Goal: Task Accomplishment & Management: Manage account settings

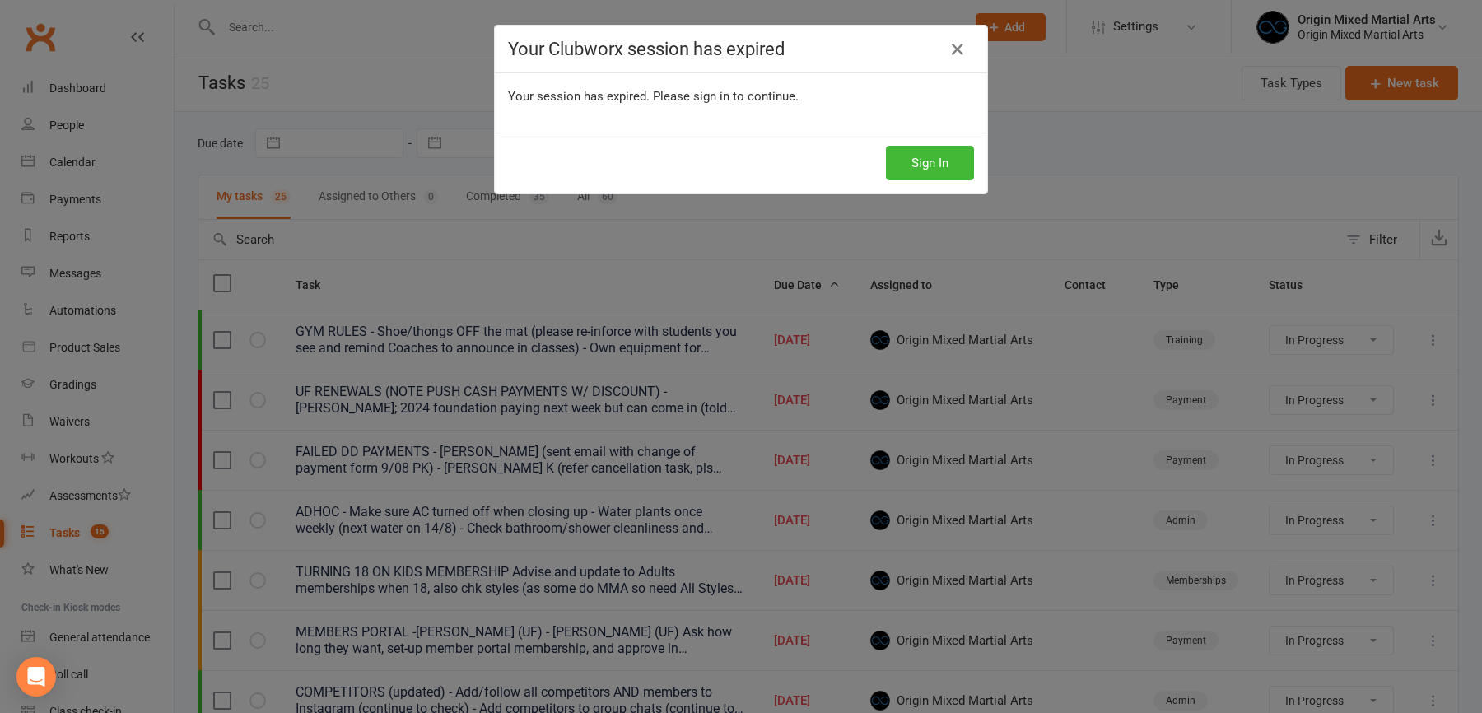
select select "started"
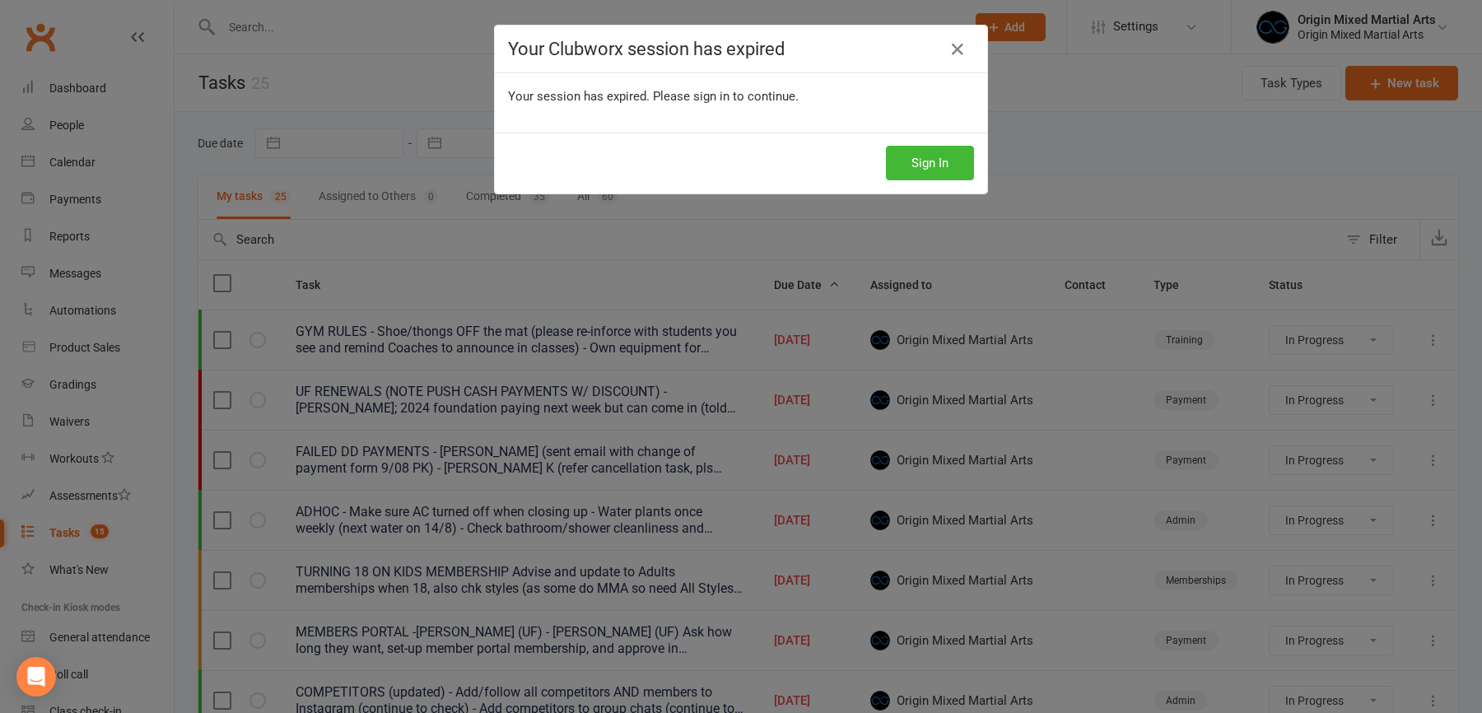
select select "started"
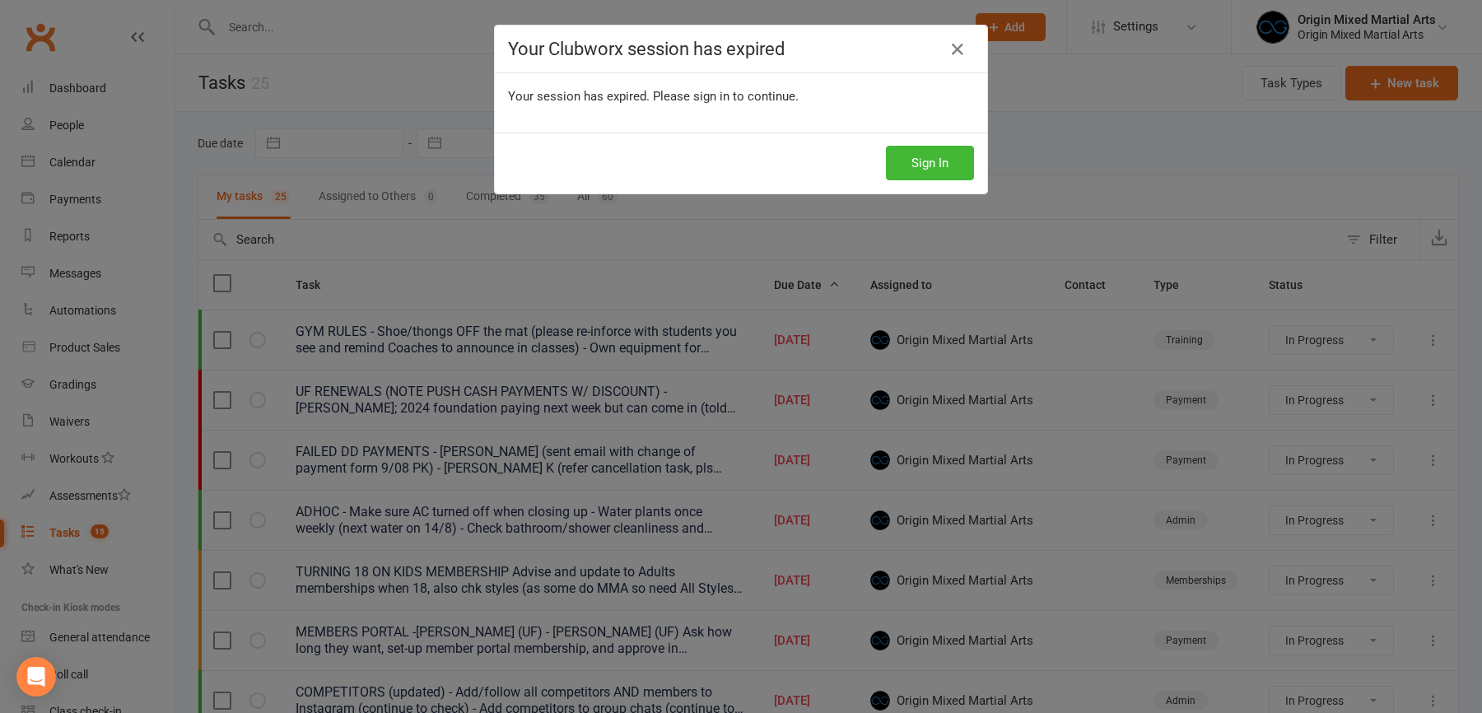
select select "started"
select select "waiting"
select select "started"
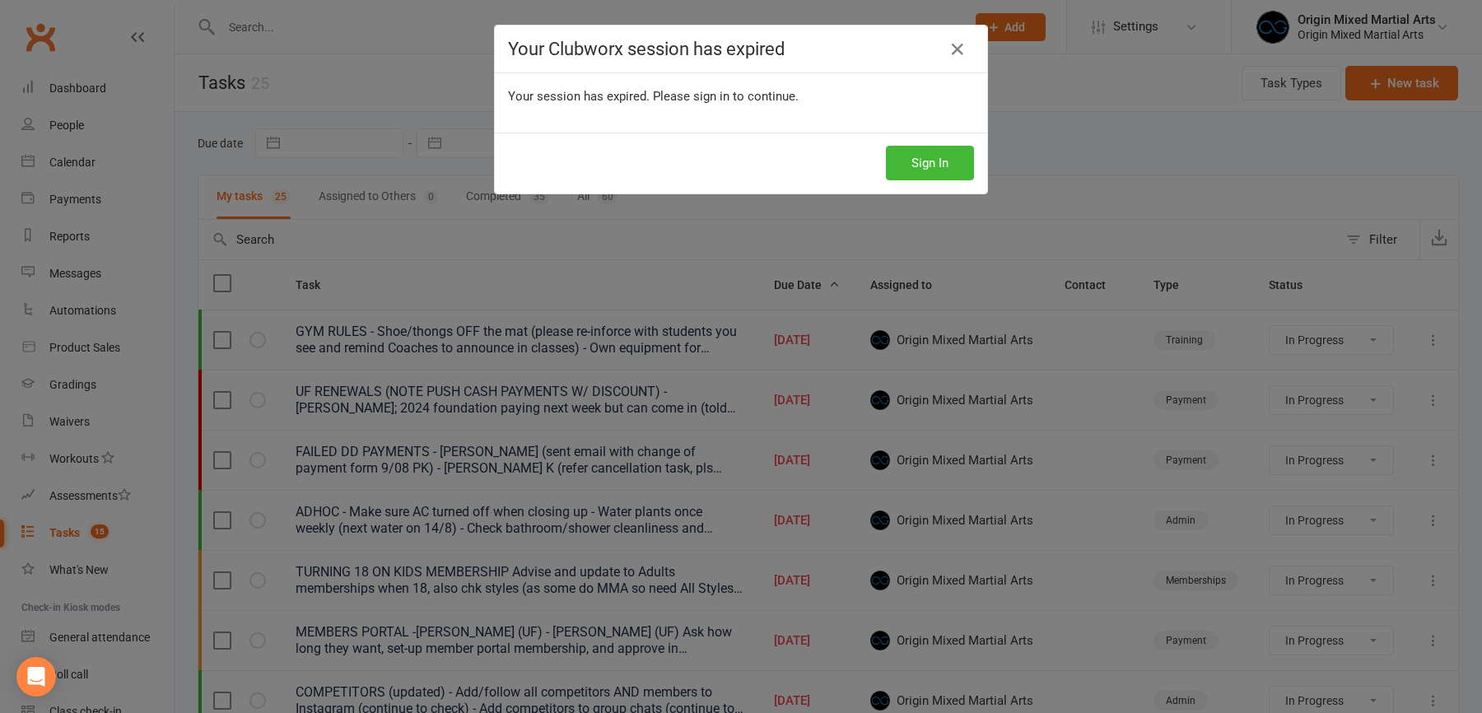
select select "started"
select select "waiting"
select select "started"
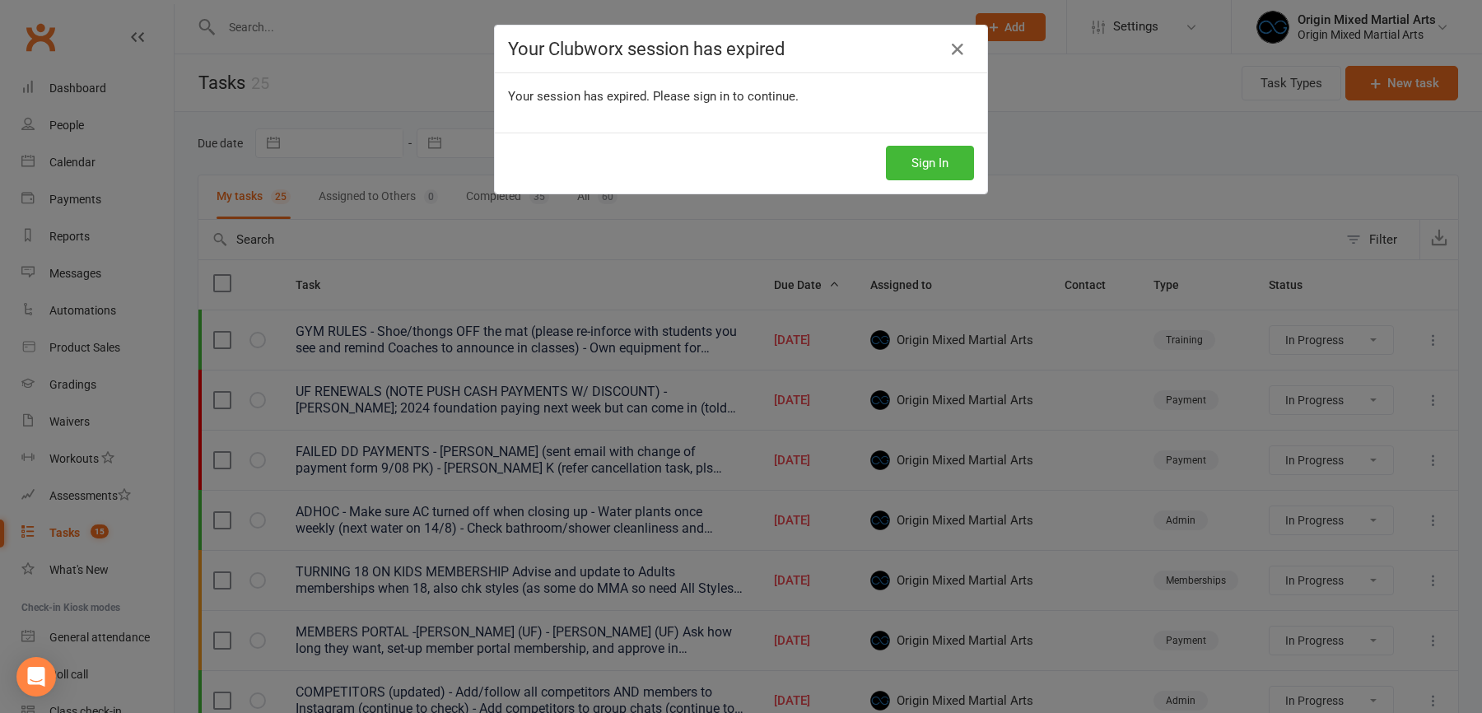
select select "started"
select select "waiting"
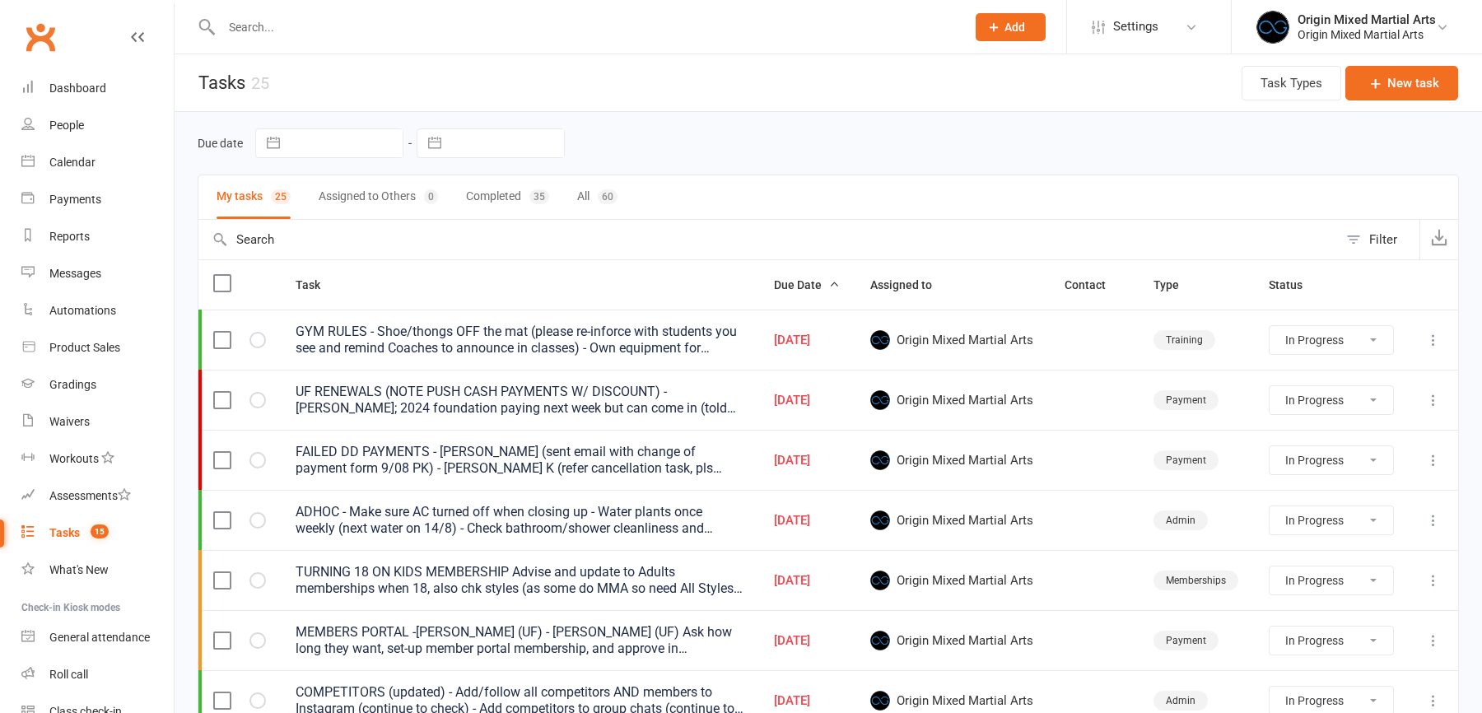
select select "started"
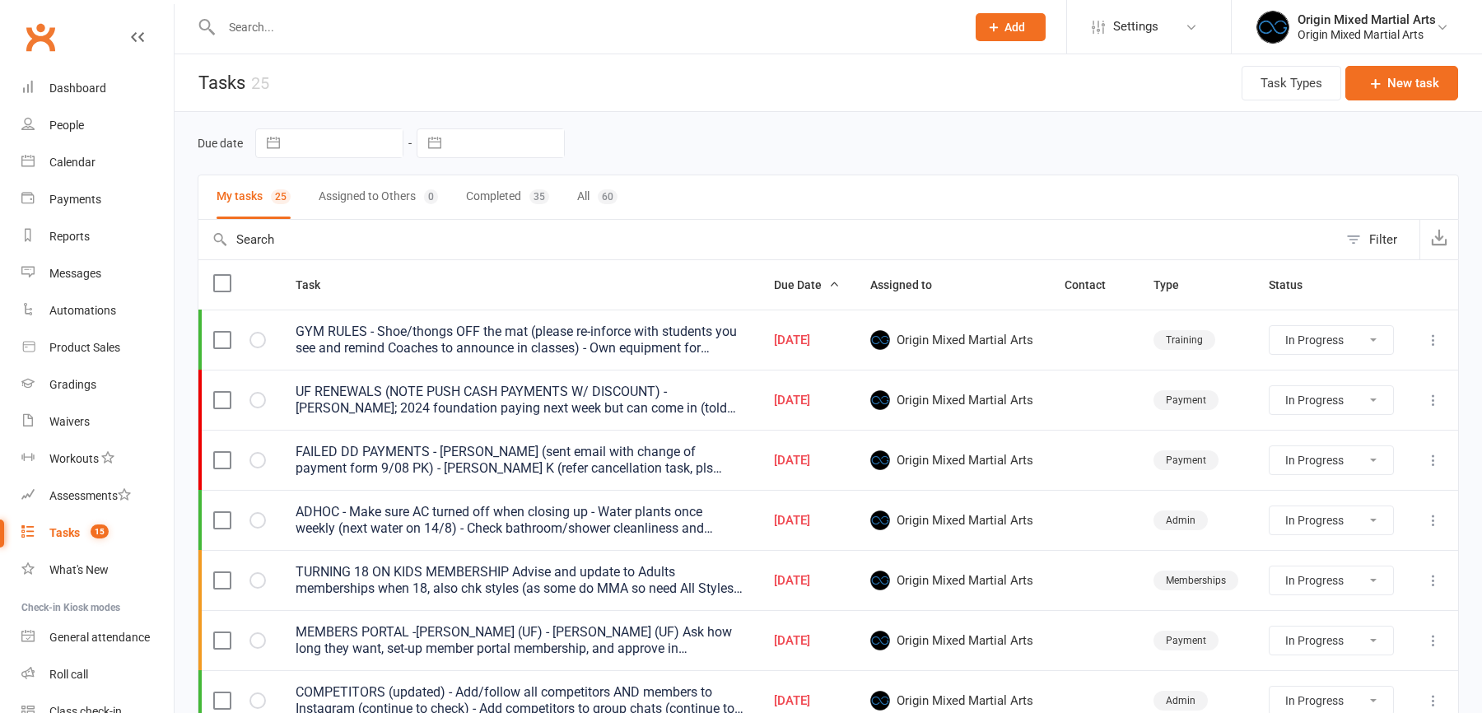
select select "started"
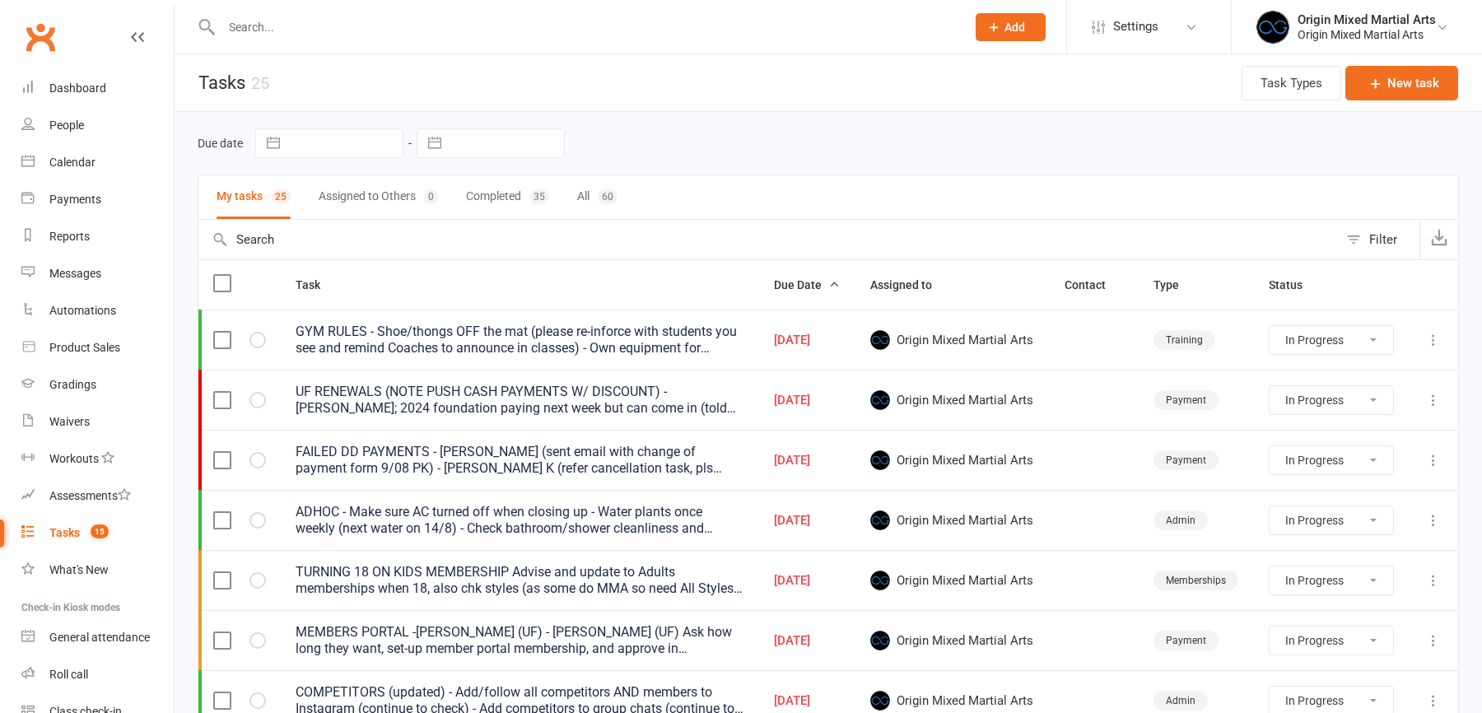
select select "started"
select select "waiting"
select select "started"
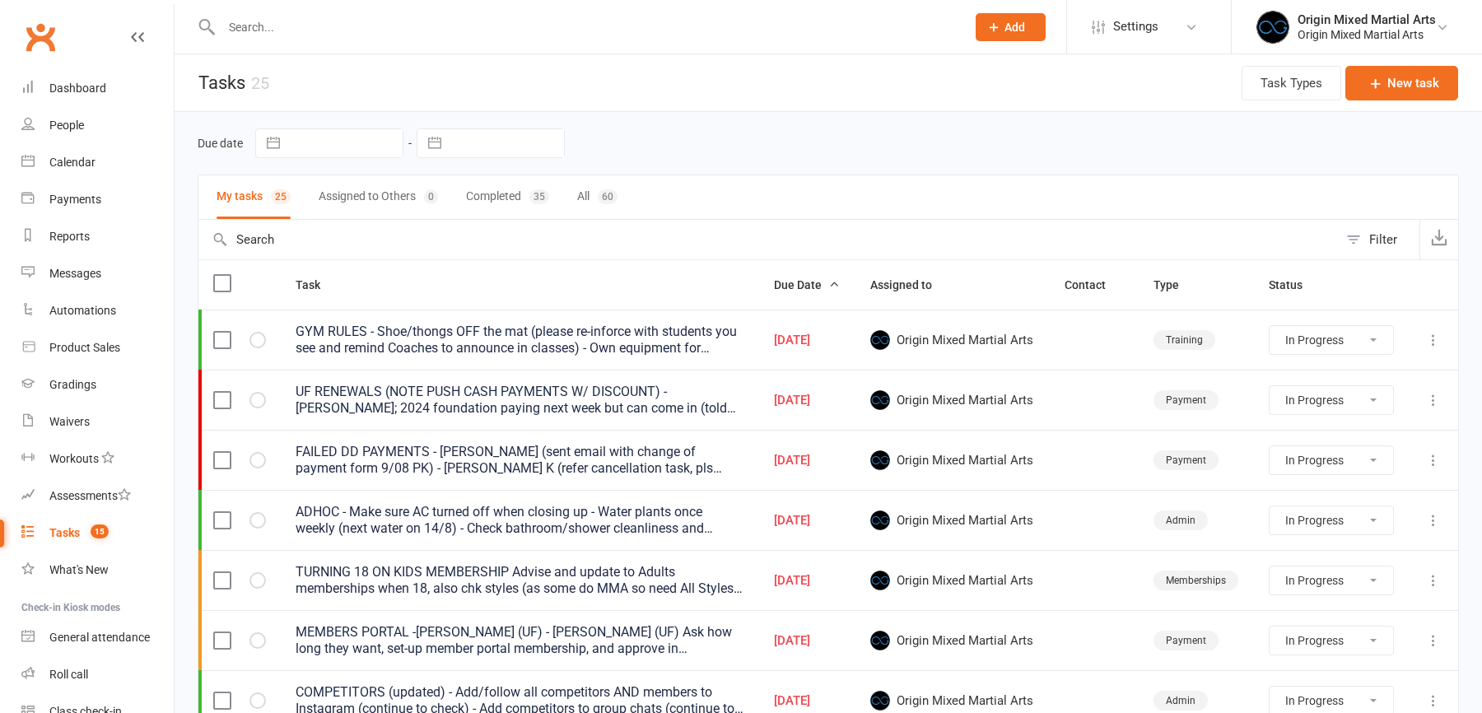
select select "started"
select select "waiting"
select select "started"
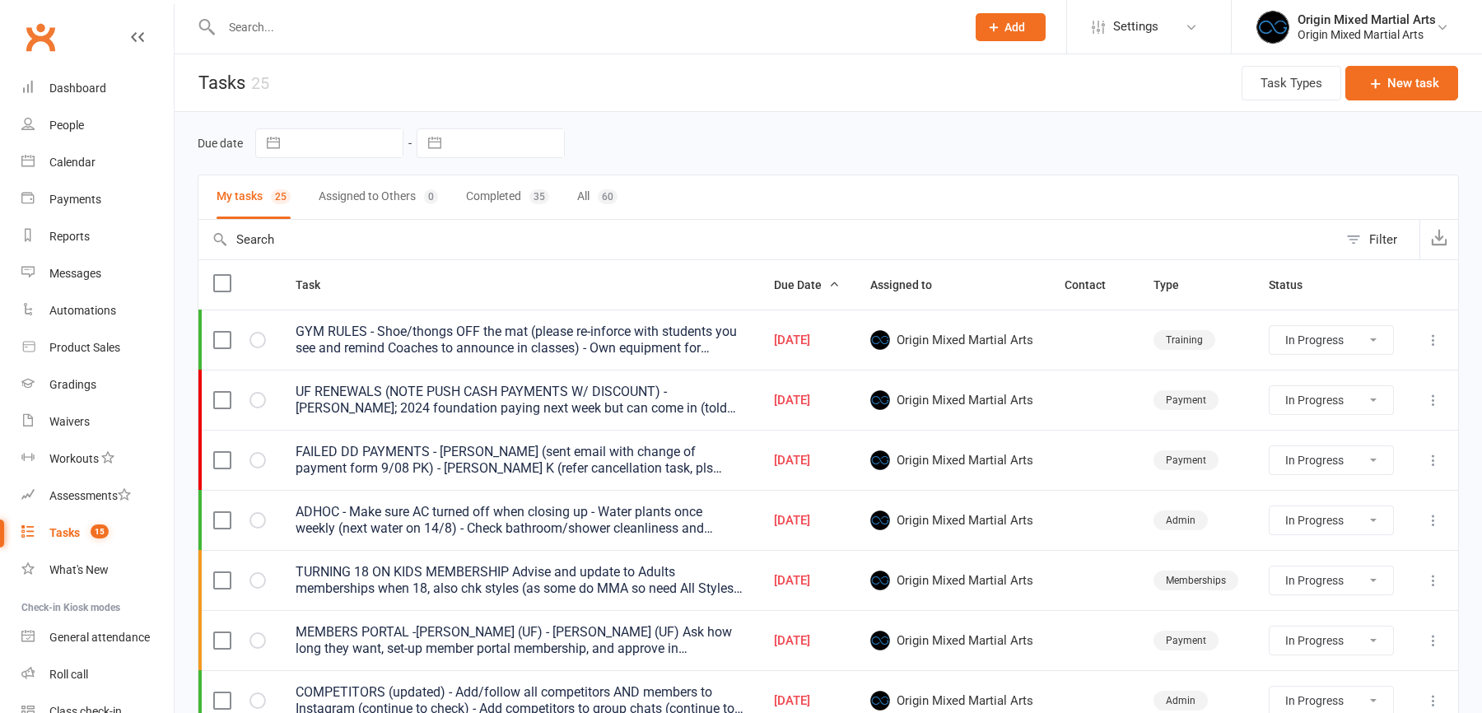
select select "started"
select select "waiting"
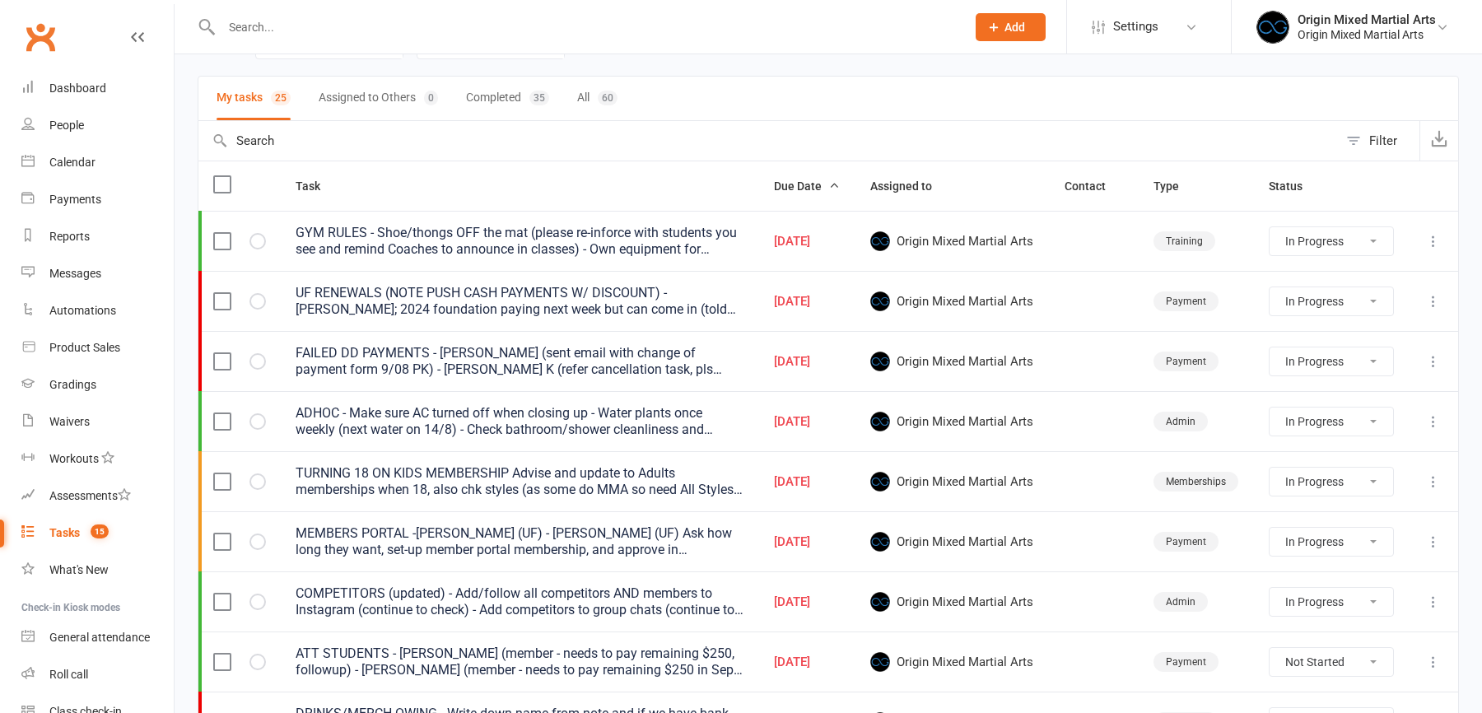
scroll to position [206, 0]
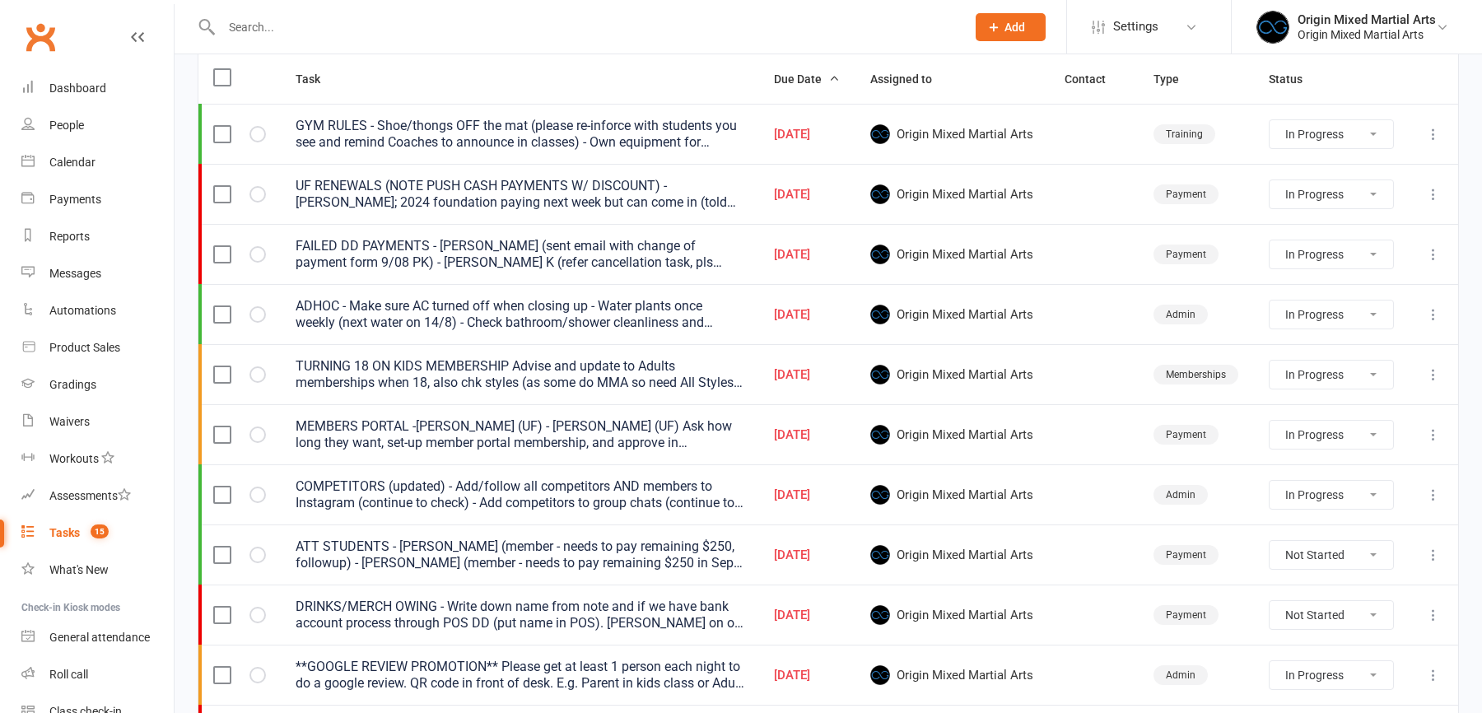
click at [1439, 250] on icon at bounding box center [1433, 254] width 16 height 16
click at [1345, 309] on link "Edit" at bounding box center [1360, 316] width 163 height 33
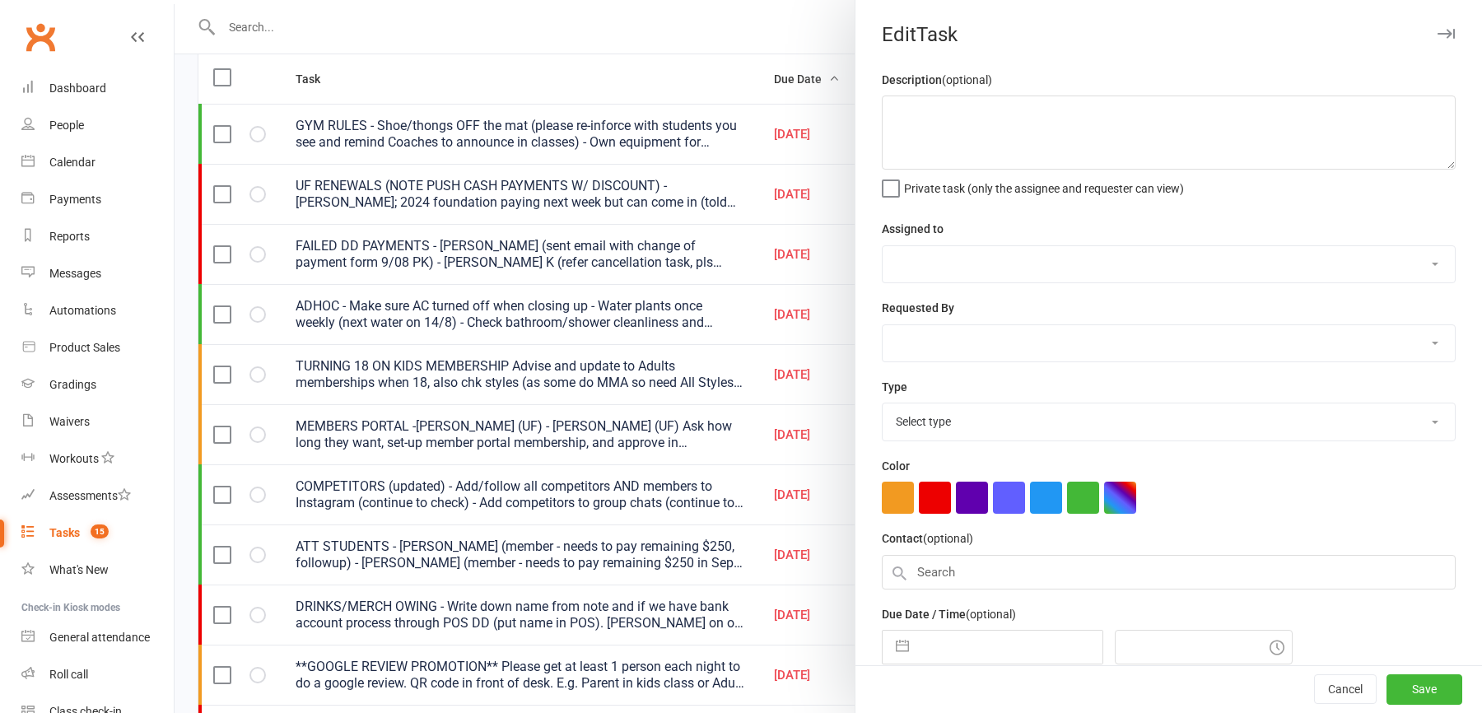
type textarea "FAILED DD PAYMENTS - [PERSON_NAME] (sent email with change of payment form 9/08…"
select select "43946"
type input "14 Aug 2025"
type input "4:00pm"
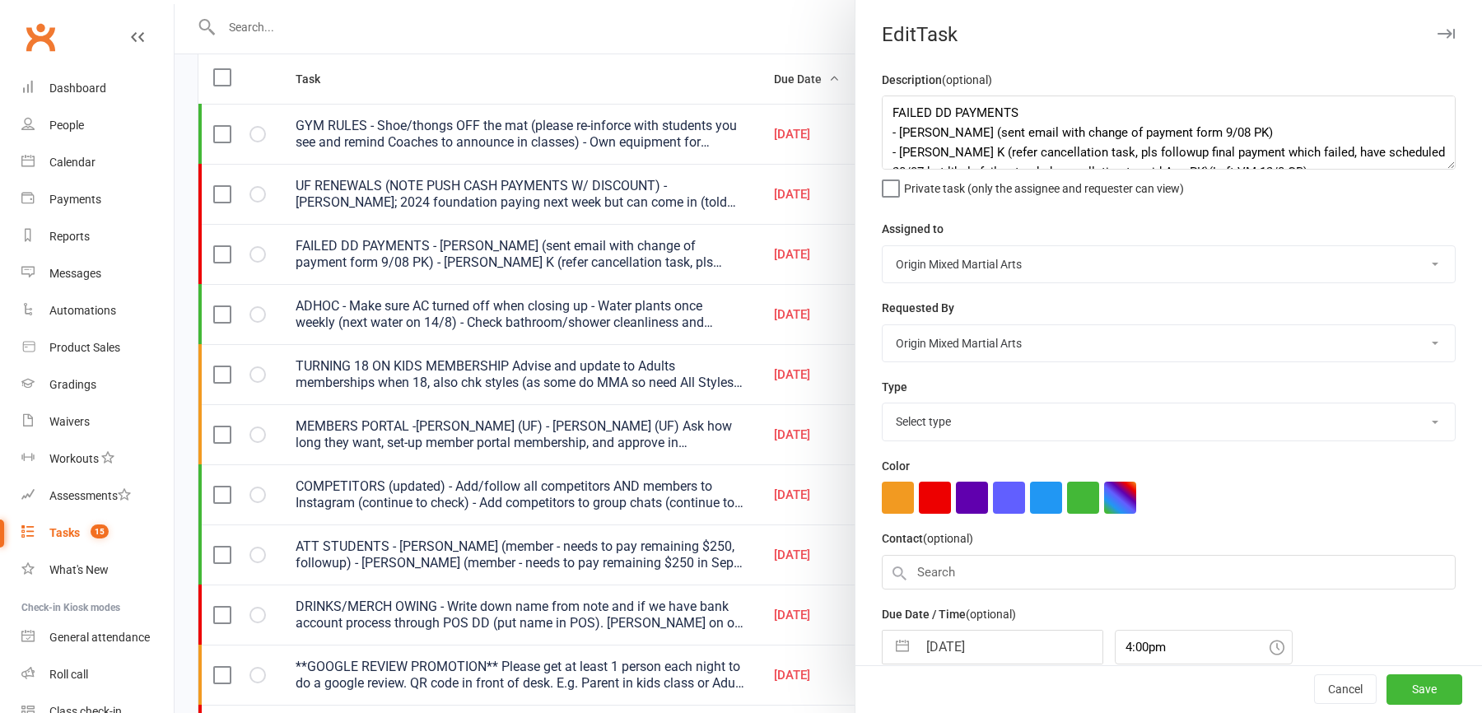
select select "24254"
click at [1043, 113] on textarea "FAILED DD PAYMENTS - [PERSON_NAME] (sent email with change of payment form 9/08…" at bounding box center [1169, 132] width 574 height 74
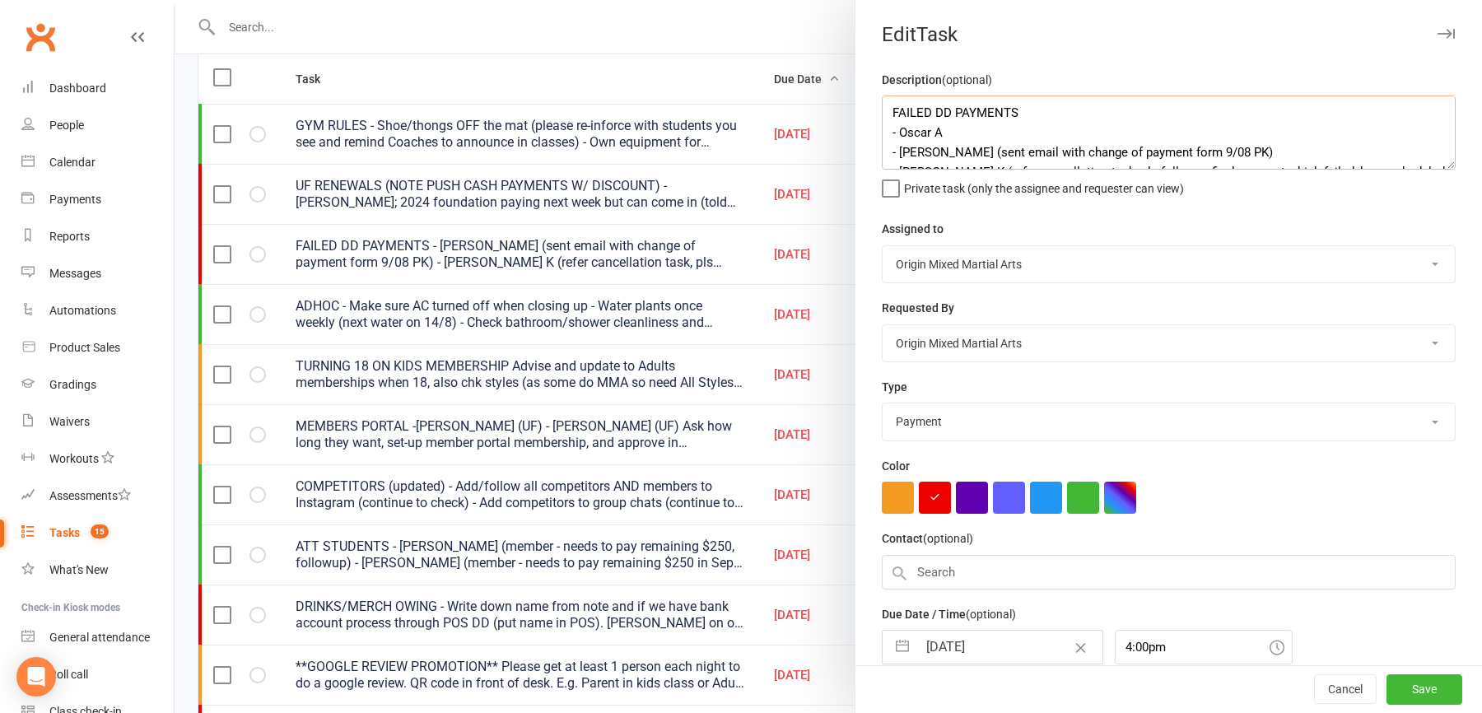
scroll to position [12, 0]
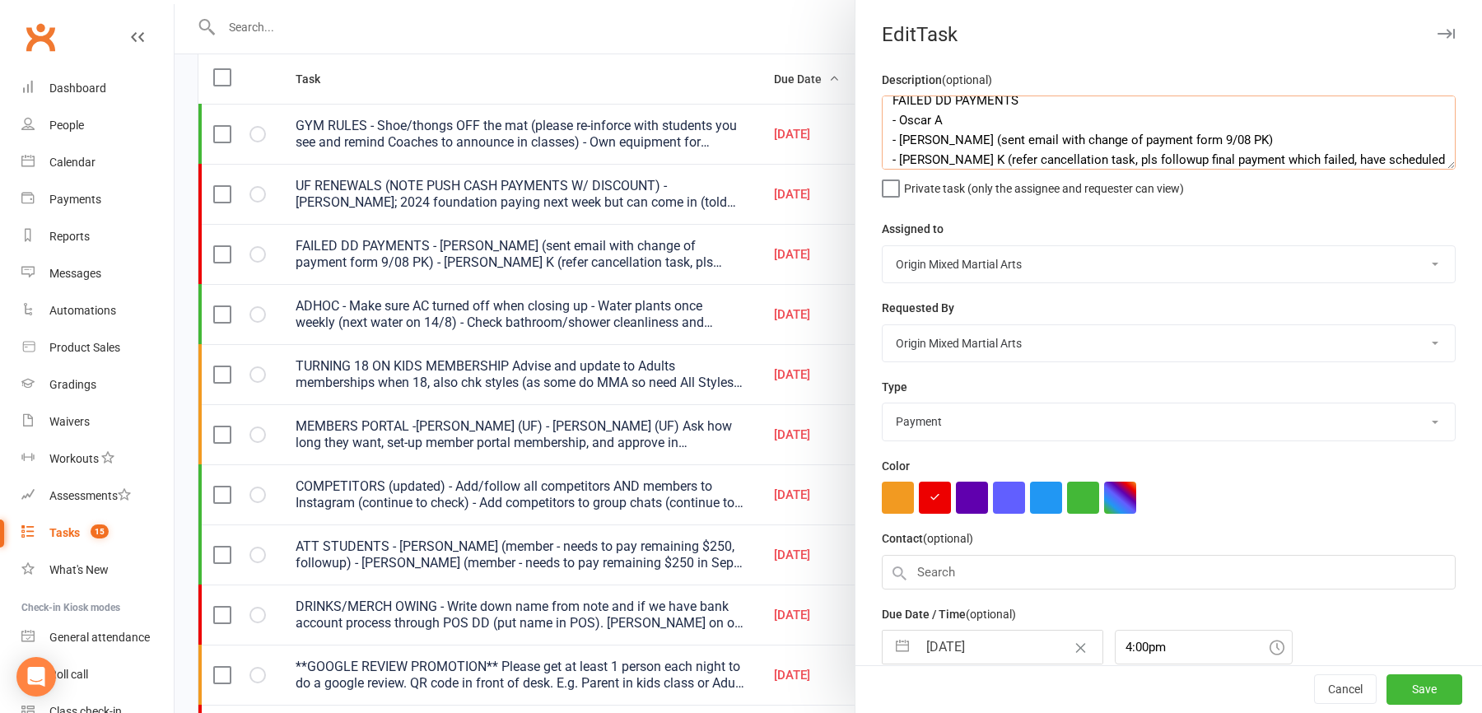
click at [962, 136] on textarea "FAILED DD PAYMENTS - Oscar A - Joan A - Buyanzayakh (sent email with change of …" at bounding box center [1169, 132] width 574 height 74
click at [1029, 142] on textarea "FAILED DD PAYMENTS - Oscar A - Joan A (email as away but didn't notify to hold,…" at bounding box center [1169, 132] width 574 height 74
click at [1204, 142] on textarea "FAILED DD PAYMENTS - Oscar A - Joan A (email as away to Sep but didn't notify t…" at bounding box center [1169, 132] width 574 height 74
click at [1431, 142] on textarea "FAILED DD PAYMENTS - Oscar A - Joan A (email as away to Sep but didn't notify t…" at bounding box center [1169, 132] width 574 height 74
click at [1021, 159] on textarea "FAILED DD PAYMENTS - Oscar A - Joan A (email as away to Sep but didn't notify t…" at bounding box center [1169, 132] width 574 height 74
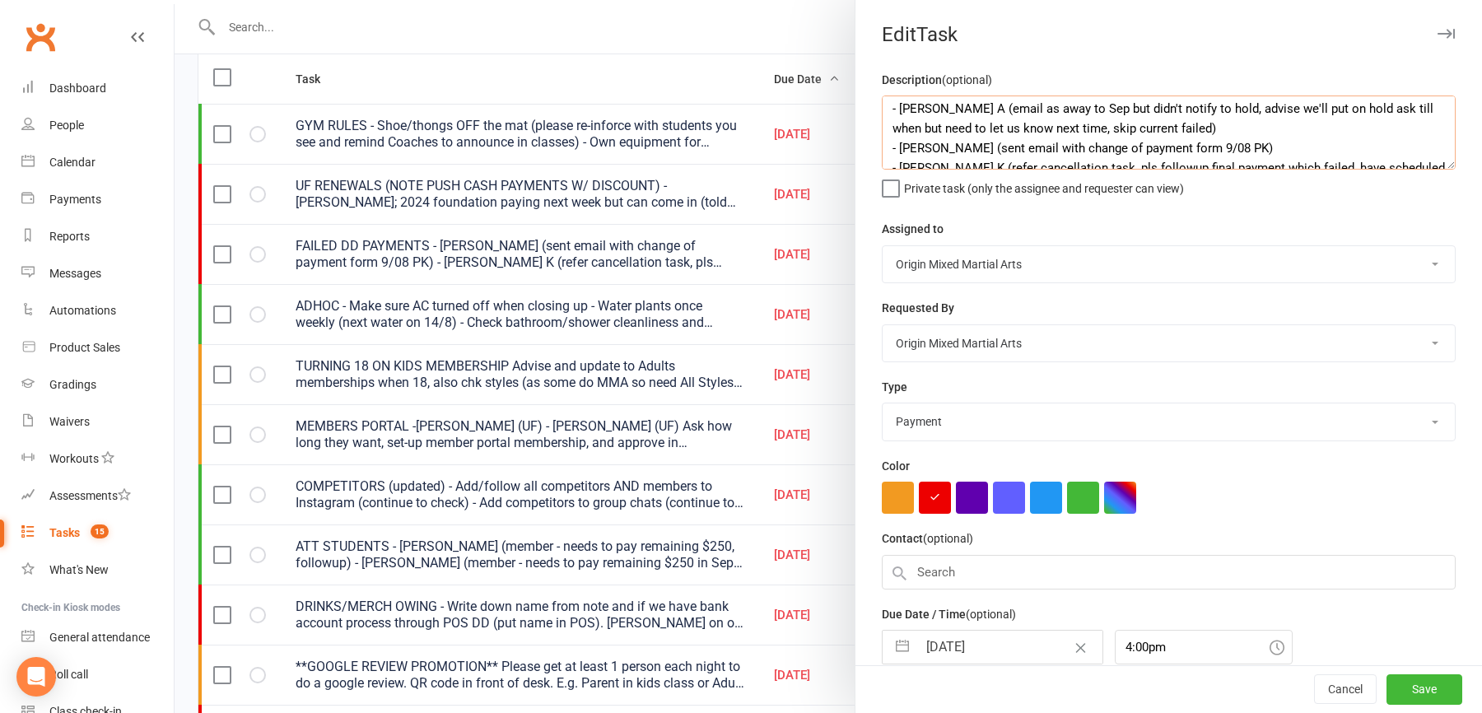
scroll to position [48, 0]
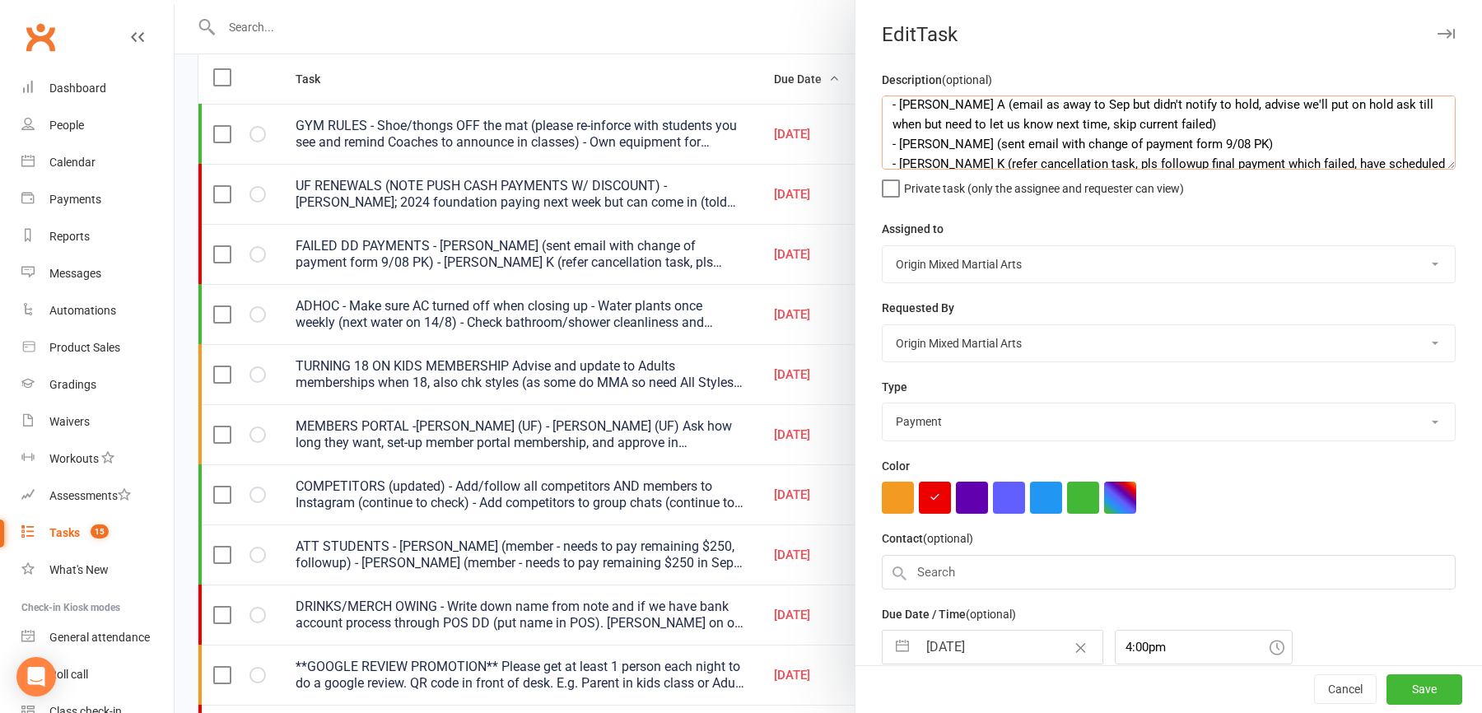
drag, startPoint x: 1122, startPoint y: 161, endPoint x: 1064, endPoint y: 156, distance: 57.8
click at [1064, 156] on textarea "FAILED DD PAYMENTS - Oscar A - Joan A (email as away to Sep but didn't notify t…" at bounding box center [1169, 132] width 574 height 74
click at [1125, 120] on textarea "FAILED DD PAYMENTS - Oscar A - Joan A (email as away to Sep but didn't notify t…" at bounding box center [1169, 132] width 574 height 74
drag, startPoint x: 1124, startPoint y: 120, endPoint x: 1029, endPoint y: 122, distance: 95.5
click at [1029, 122] on textarea "FAILED DD PAYMENTS - Oscar A - Joan A (email as away to Sep but didn't notify t…" at bounding box center [1169, 132] width 574 height 74
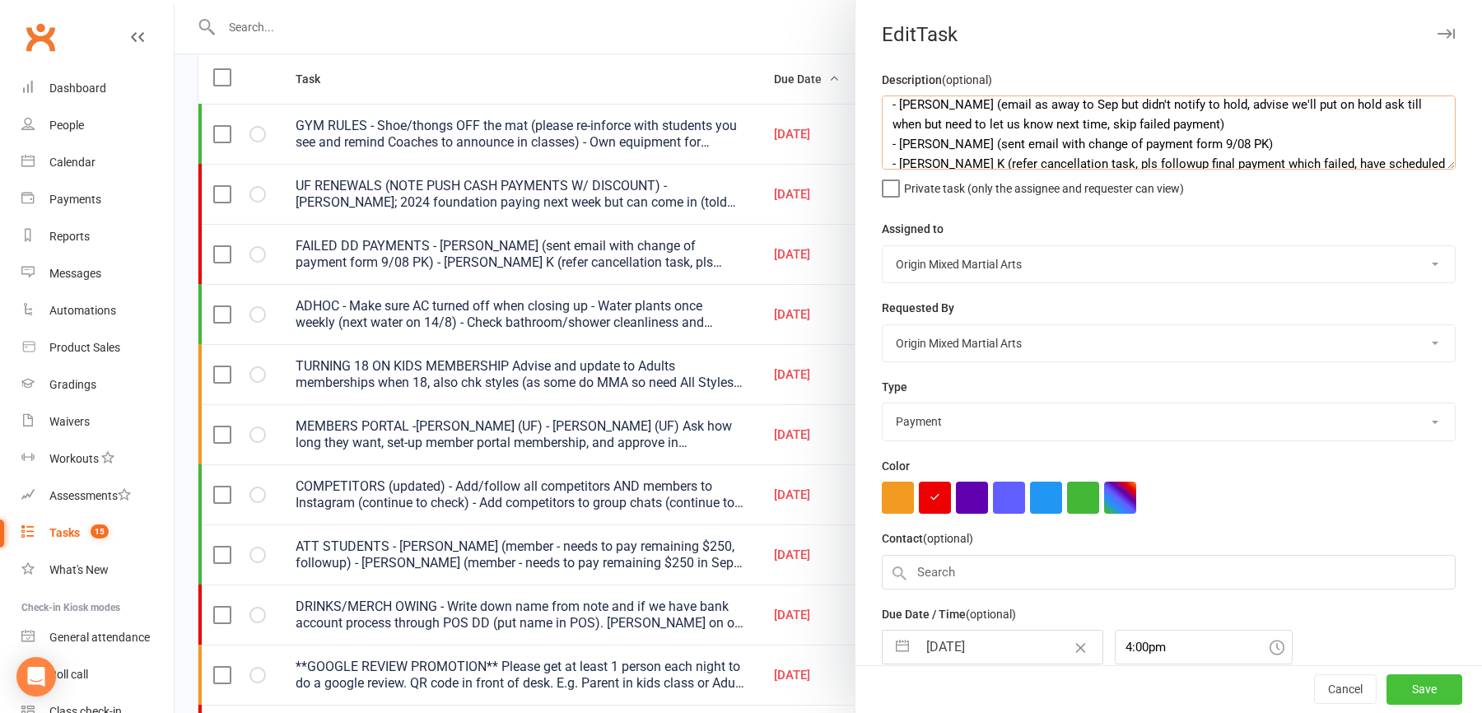
type textarea "FAILED DD PAYMENTS - Oscar A - Joan A (email as away to Sep but didn't notify t…"
click at [1423, 686] on button "Save" at bounding box center [1424, 690] width 76 height 30
select select "started"
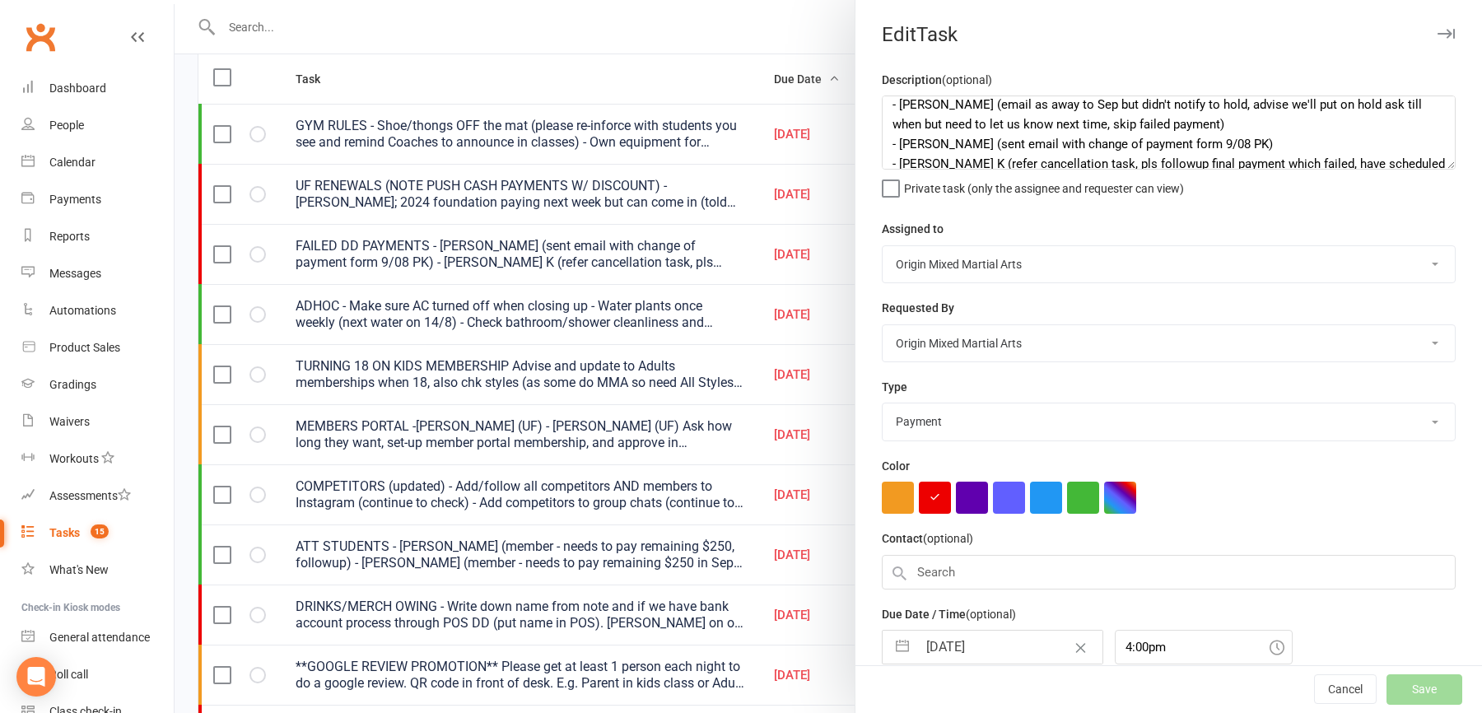
select select "started"
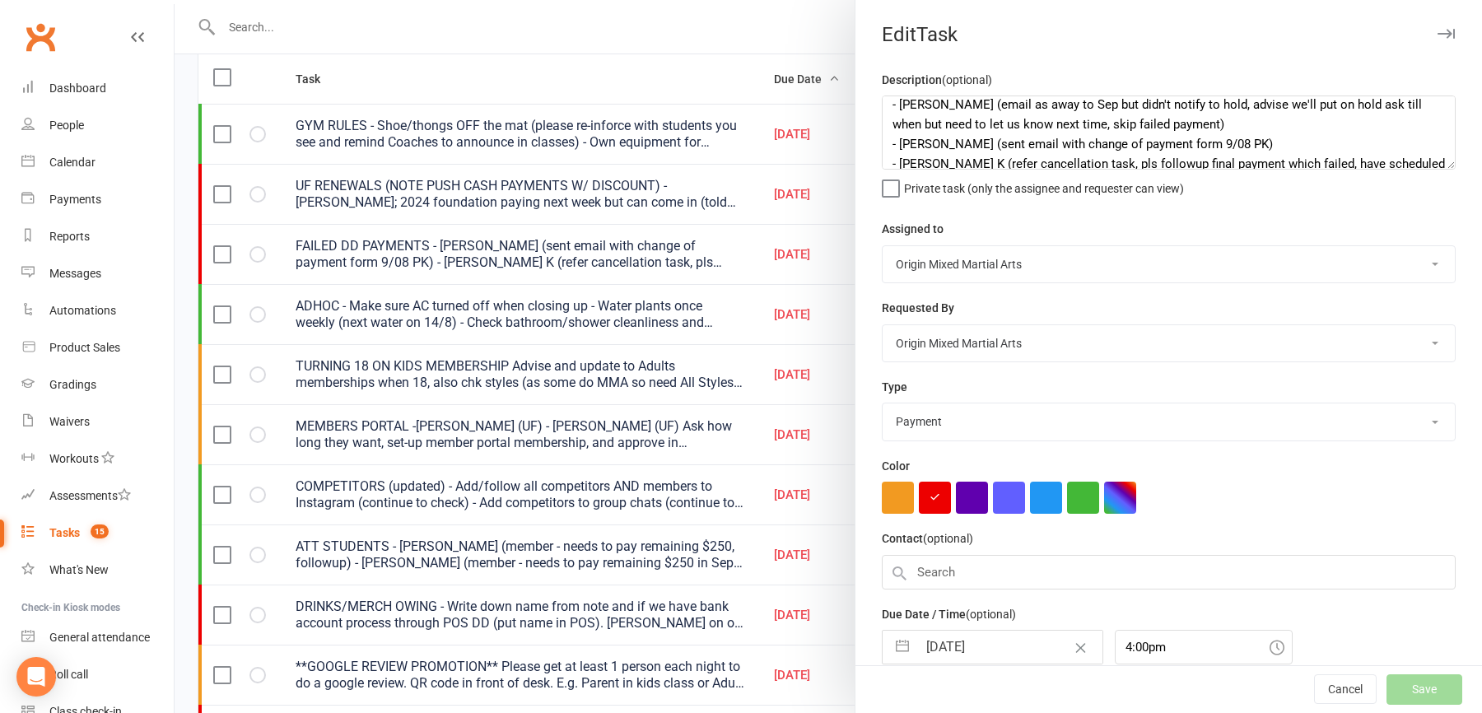
select select "started"
select select "waiting"
select select "started"
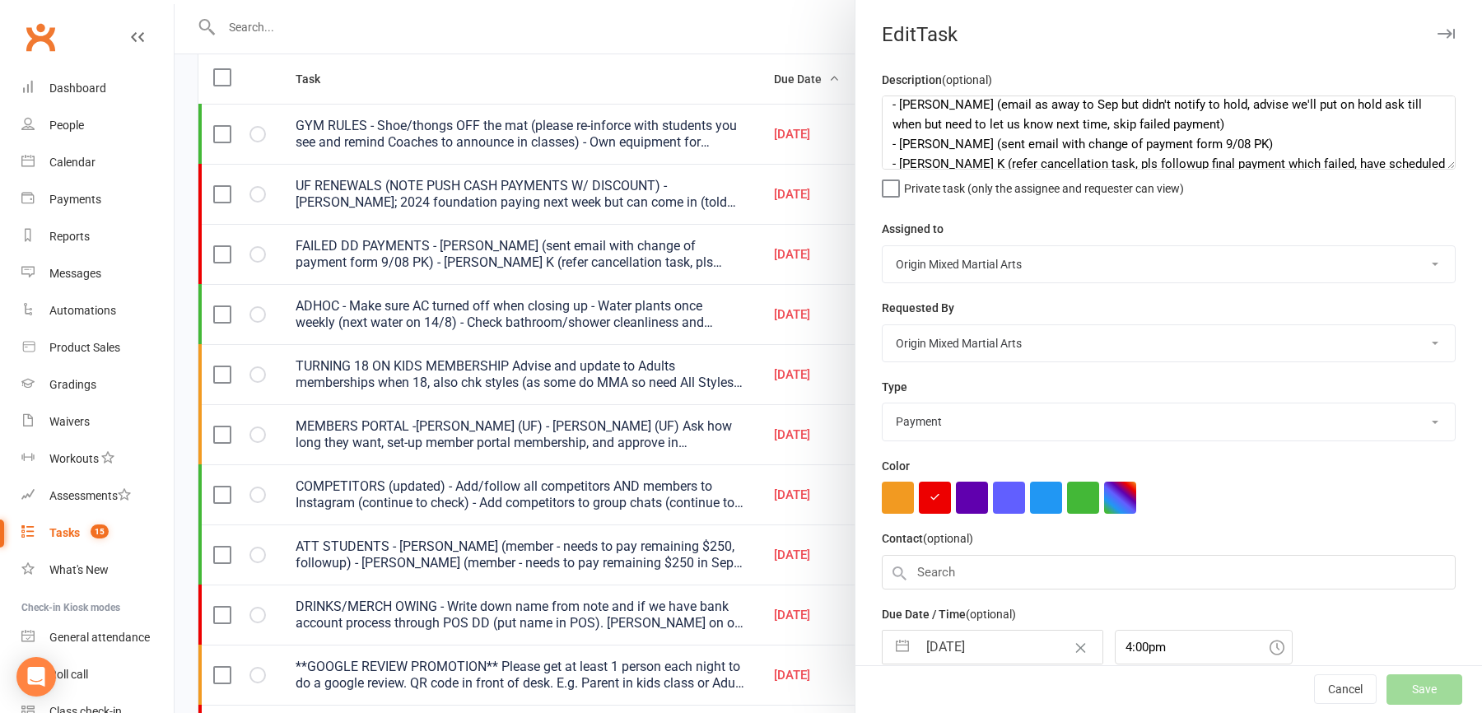
select select "started"
select select "waiting"
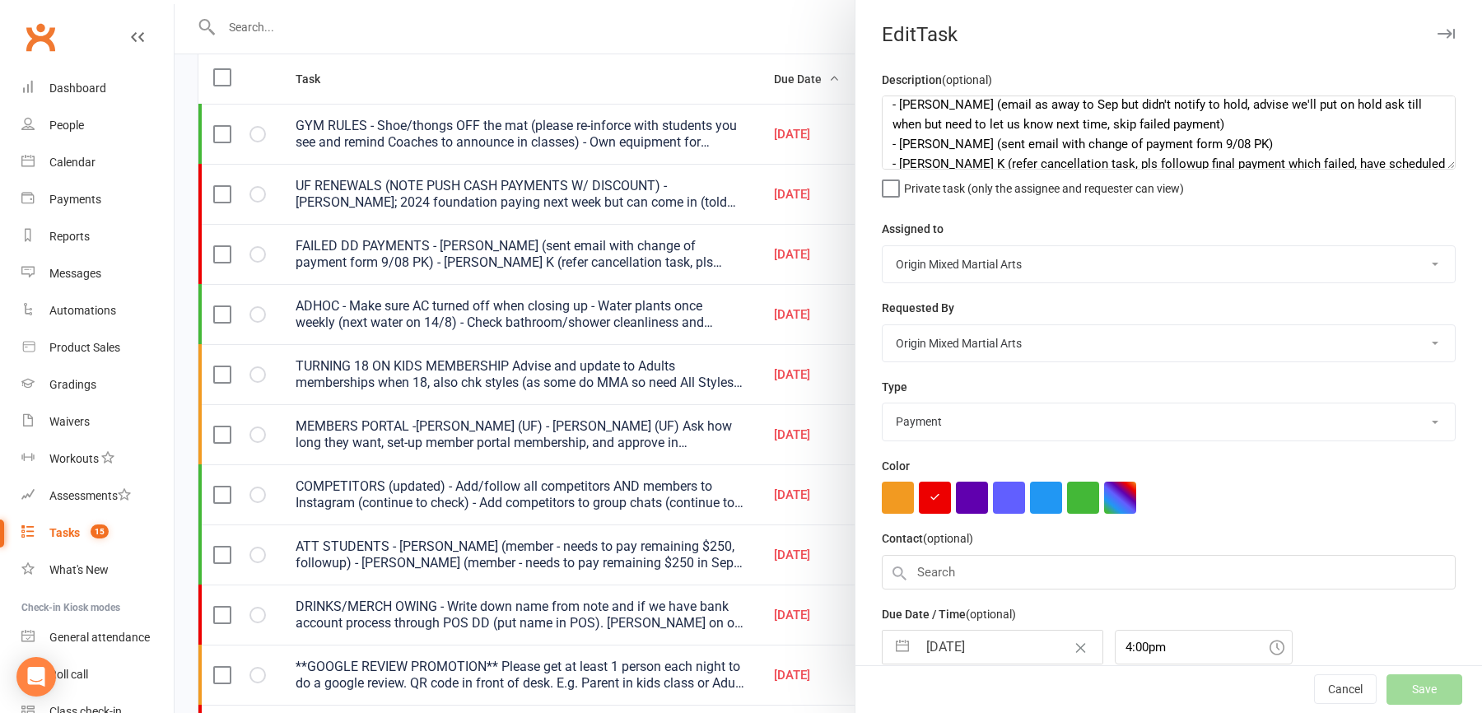
select select "waiting"
select select "started"
select select "waiting"
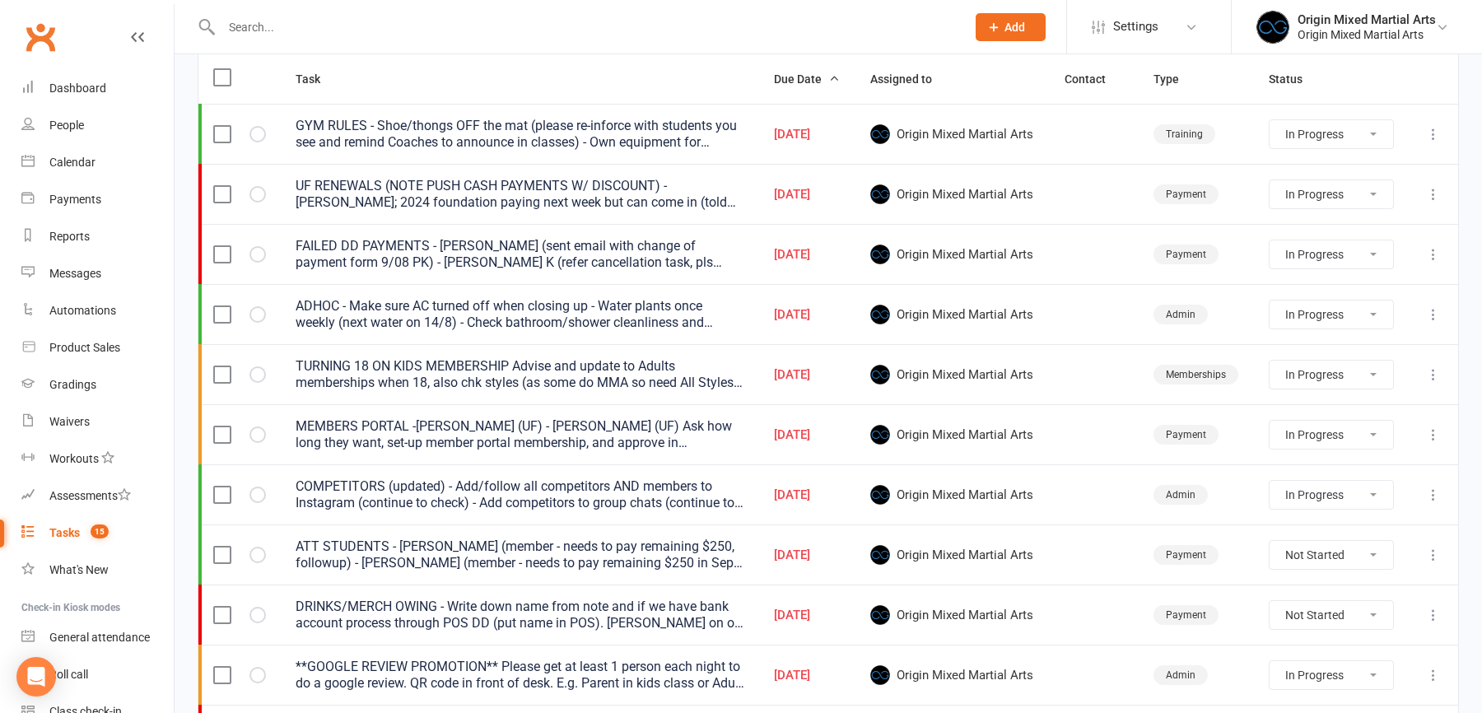
select select "started"
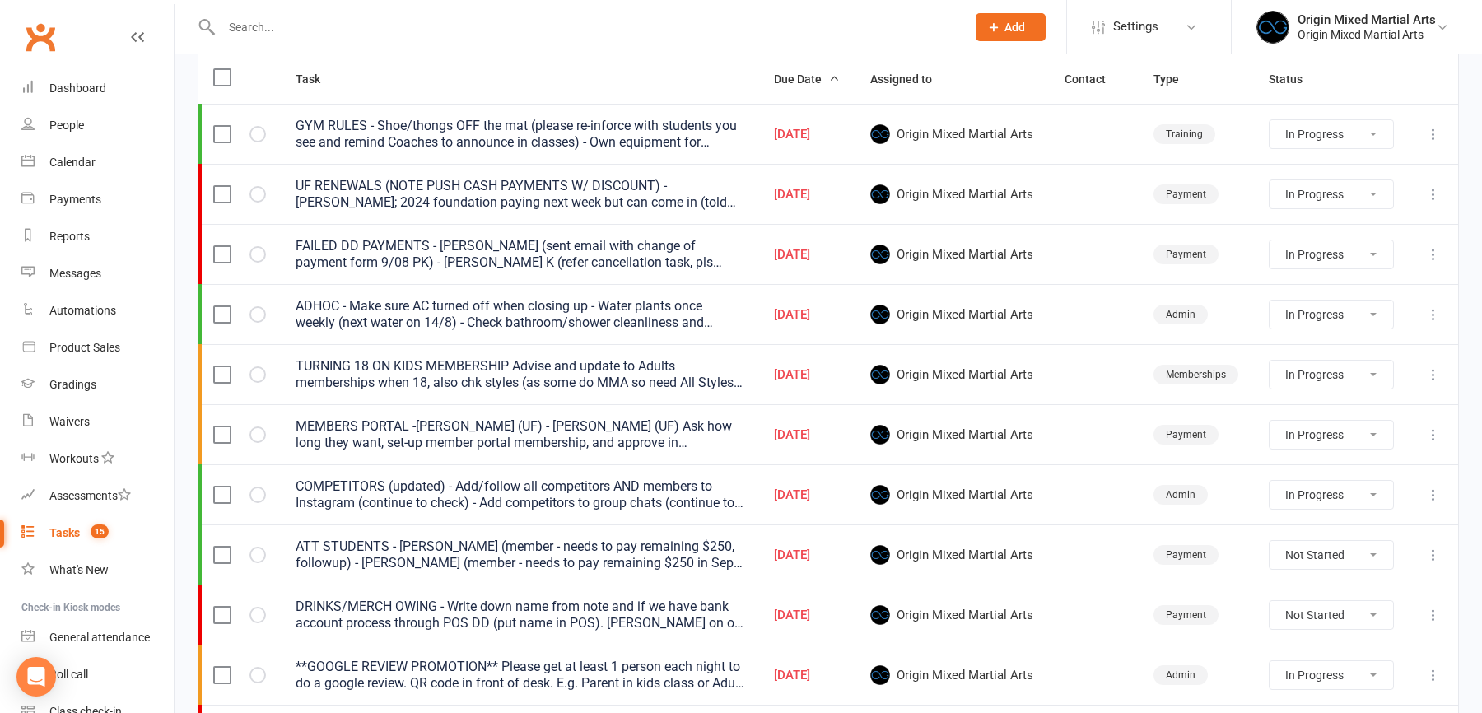
select select "started"
select select "waiting"
select select "started"
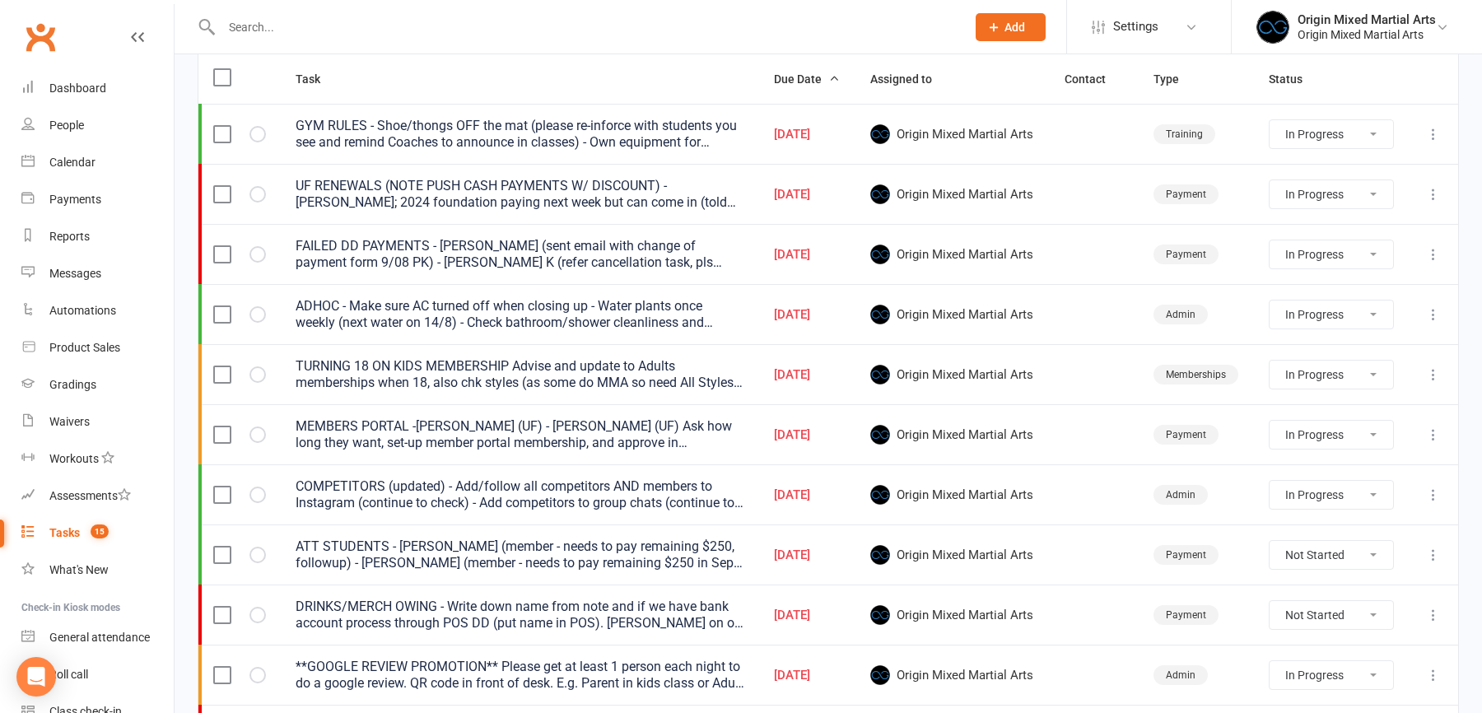
select select "started"
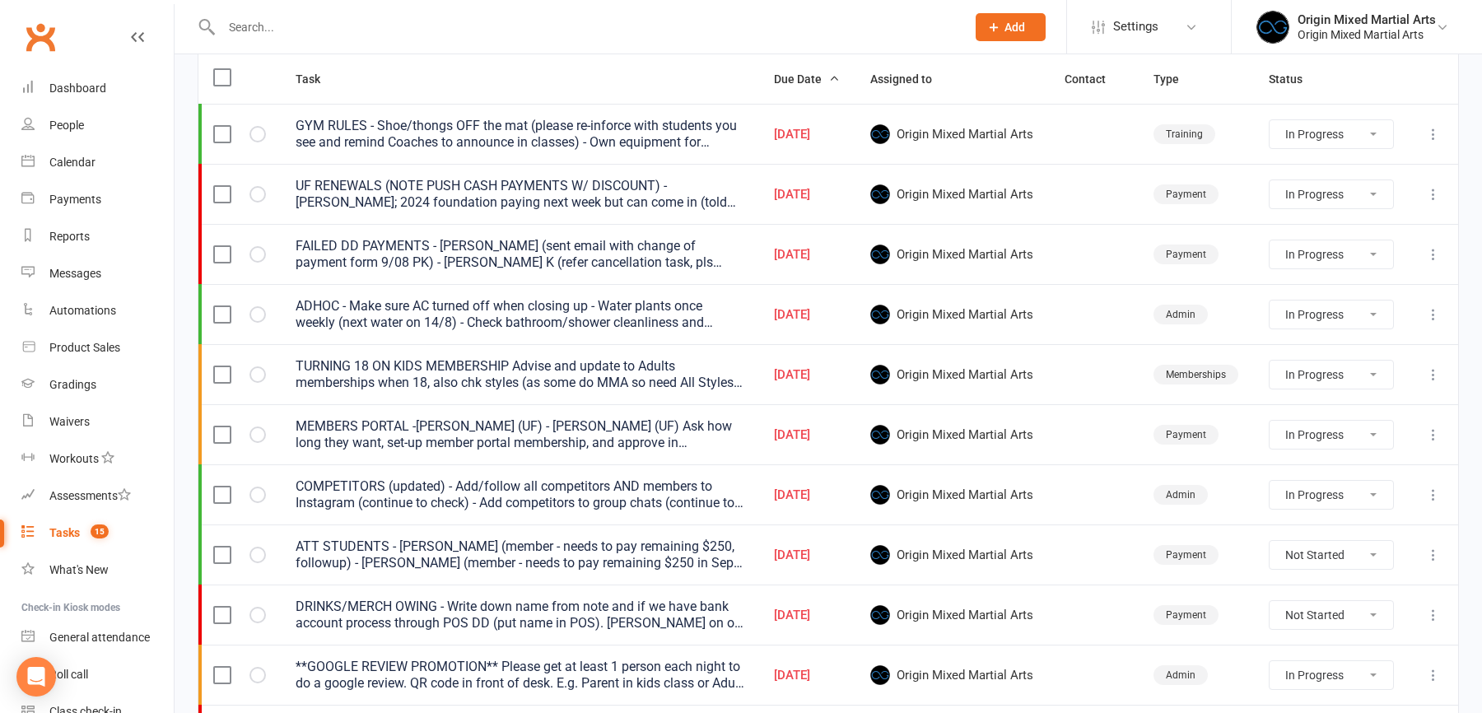
select select "started"
select select "waiting"
select select "started"
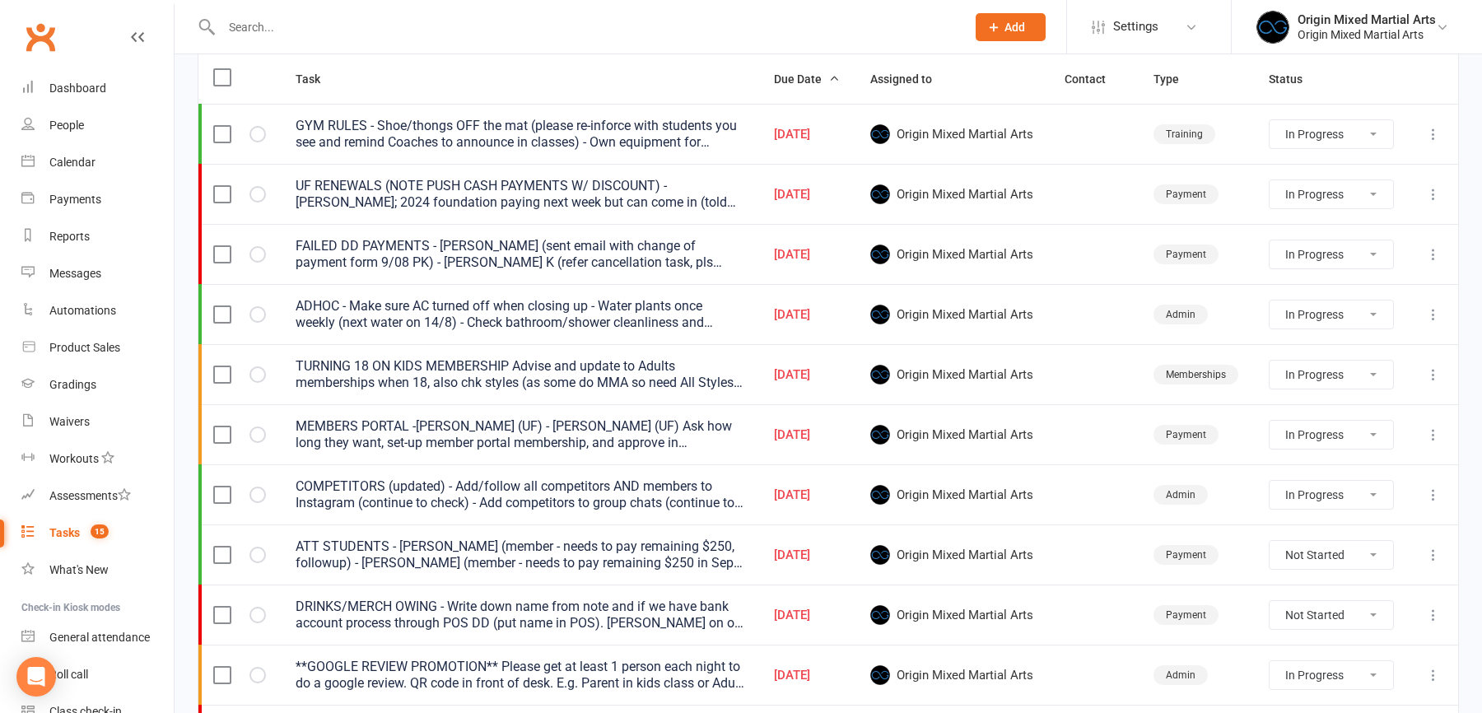
select select "started"
select select "waiting"
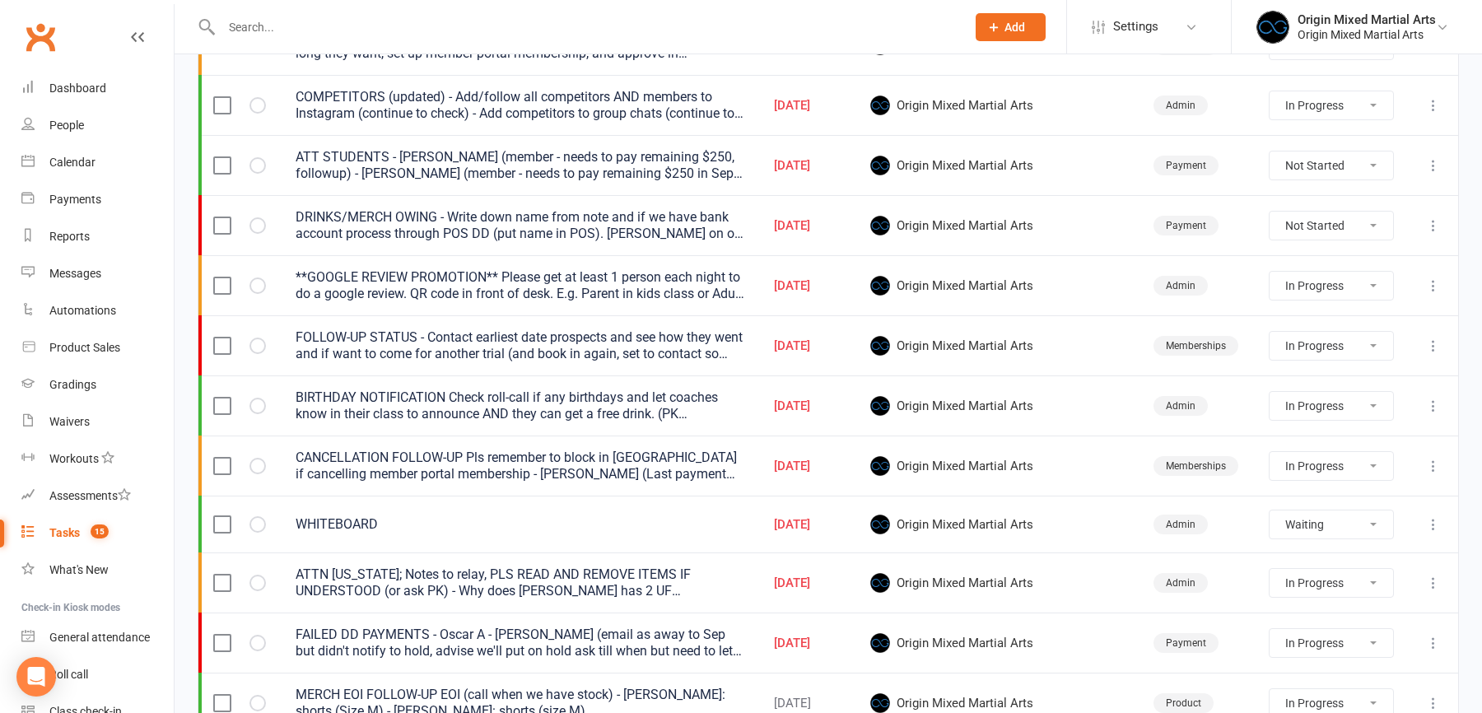
scroll to position [689, 0]
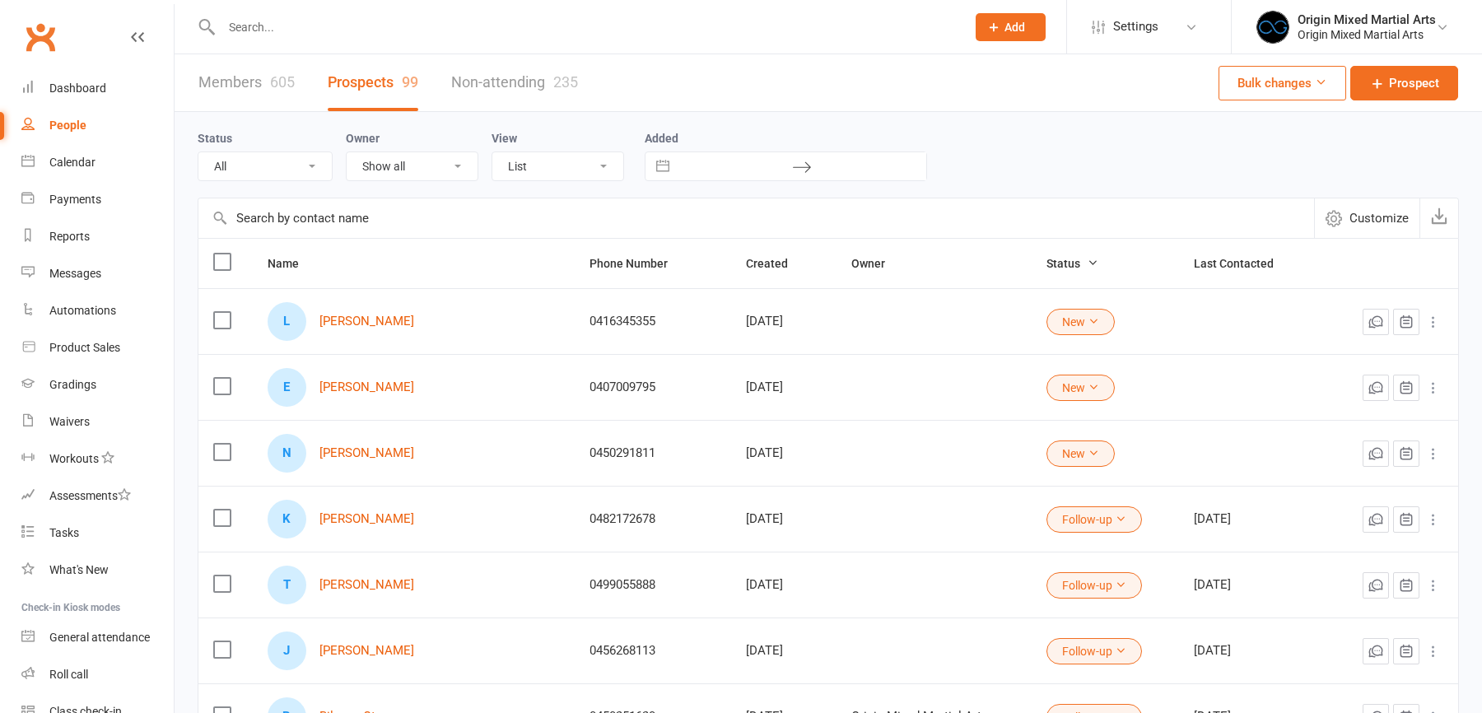
select select "100"
click at [332, 16] on input "text" at bounding box center [584, 27] width 737 height 23
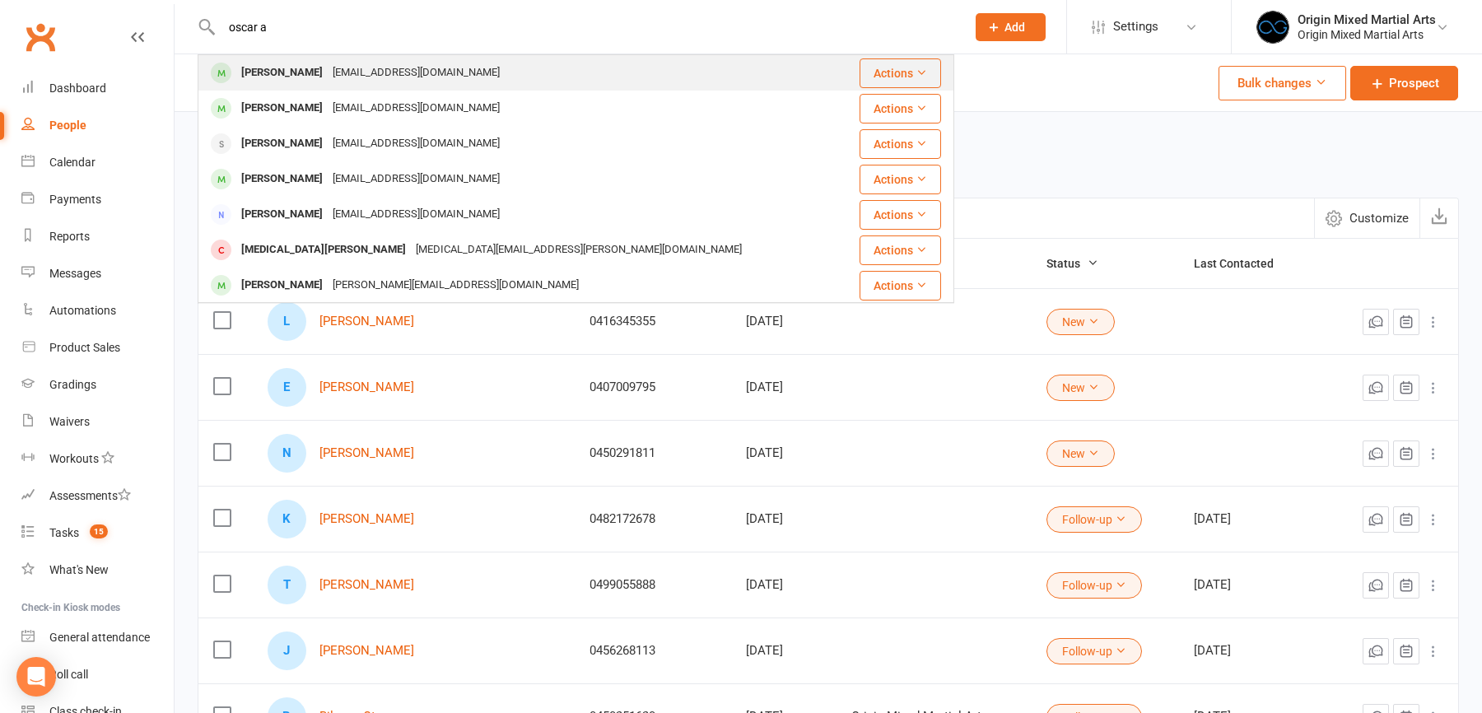
type input "oscar a"
click at [353, 72] on div "oscarauland@gmail.com" at bounding box center [416, 73] width 177 height 24
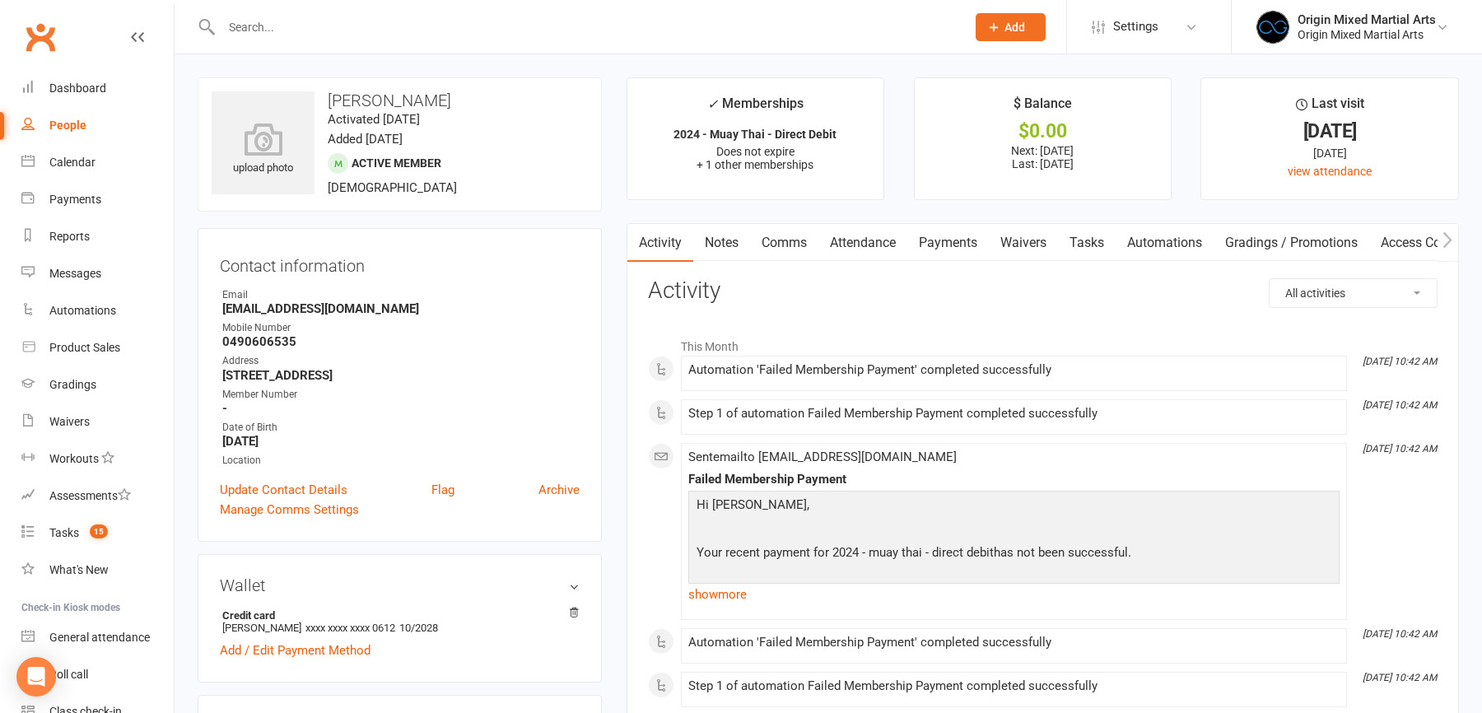
click at [938, 241] on link "Payments" at bounding box center [947, 243] width 81 height 38
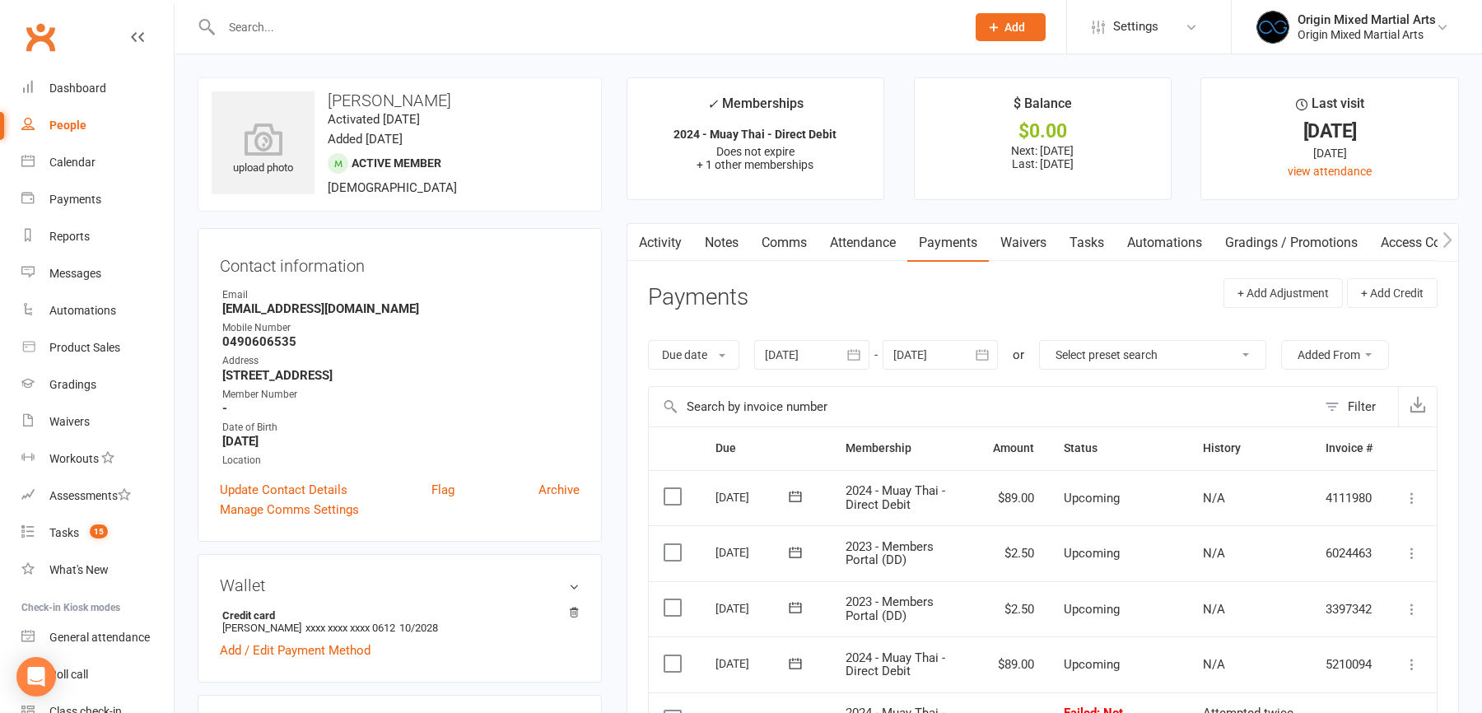
click at [1015, 243] on link "Waivers" at bounding box center [1023, 243] width 69 height 38
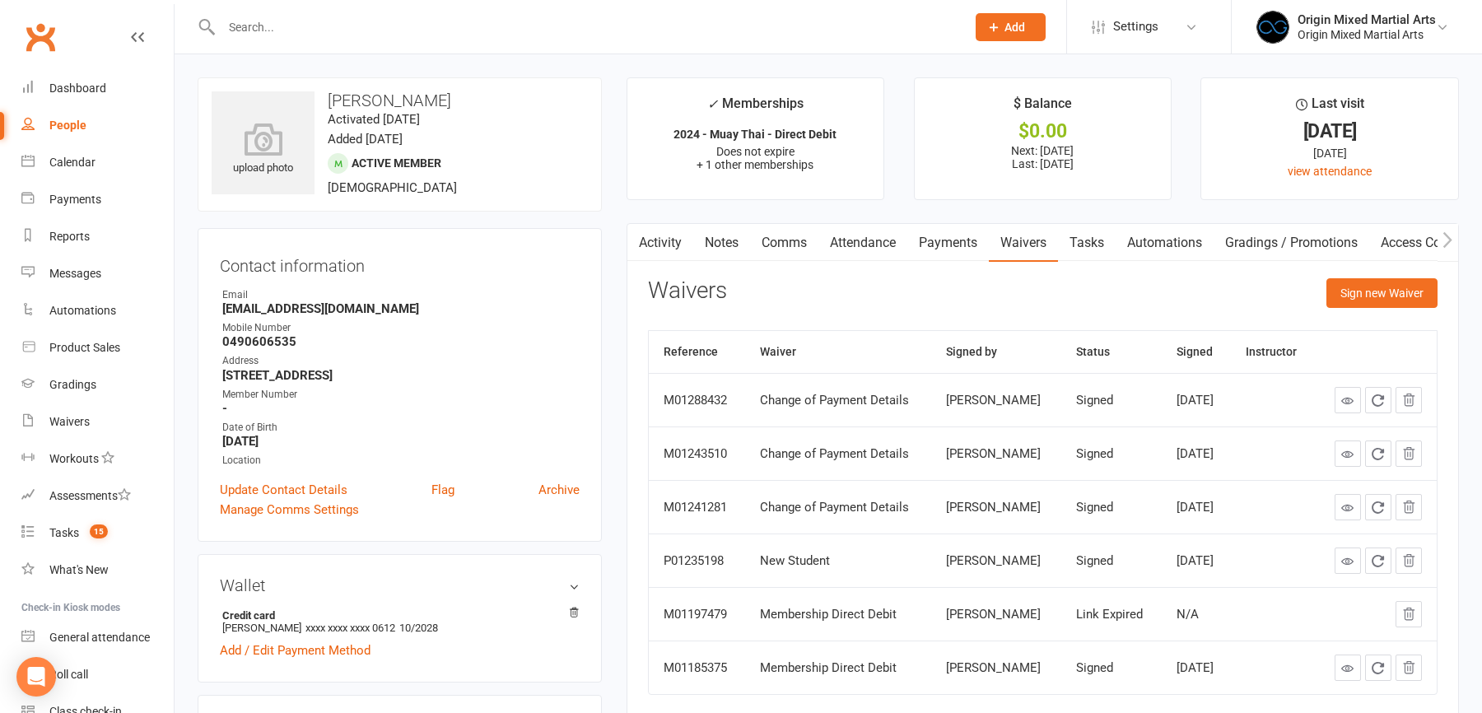
click at [314, 20] on input "text" at bounding box center [584, 27] width 737 height 23
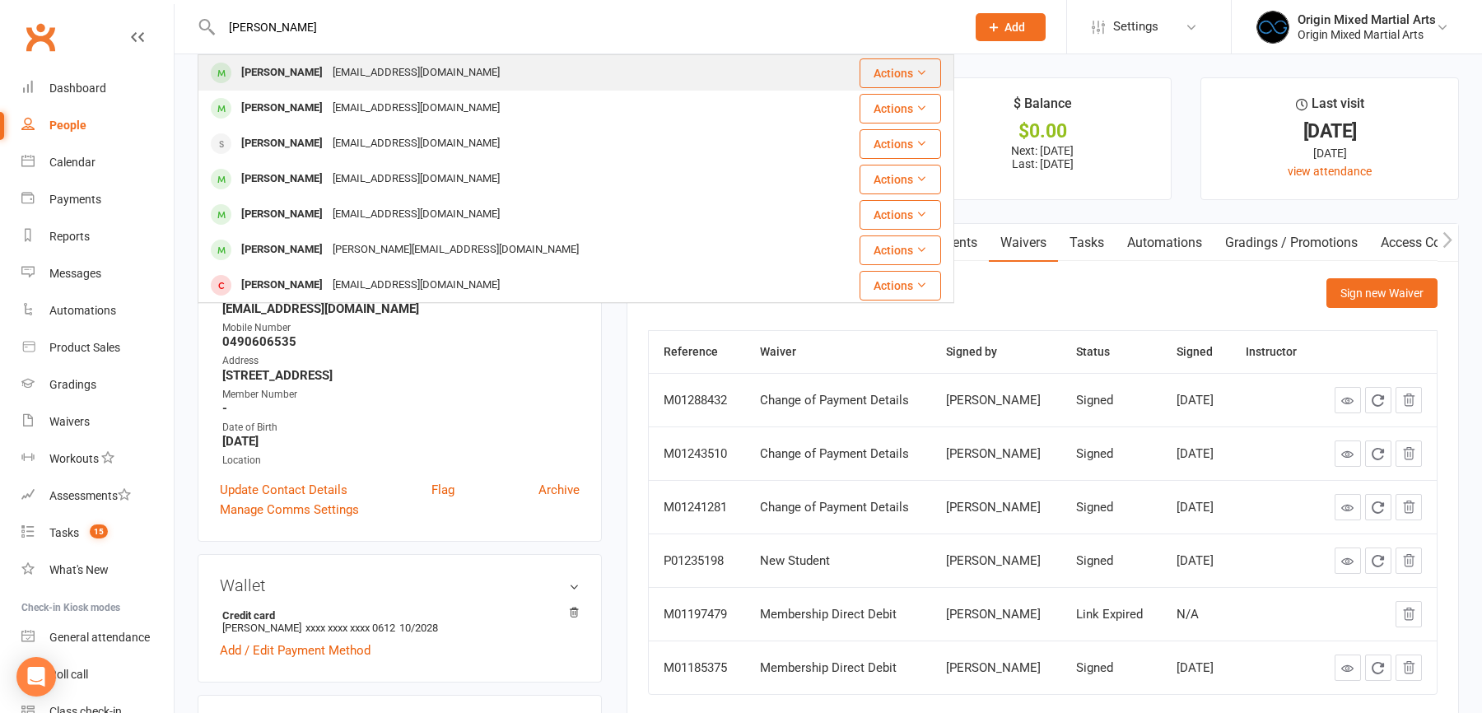
type input "joan"
click at [340, 73] on div "athuiljoan8@gmail.com" at bounding box center [416, 73] width 177 height 24
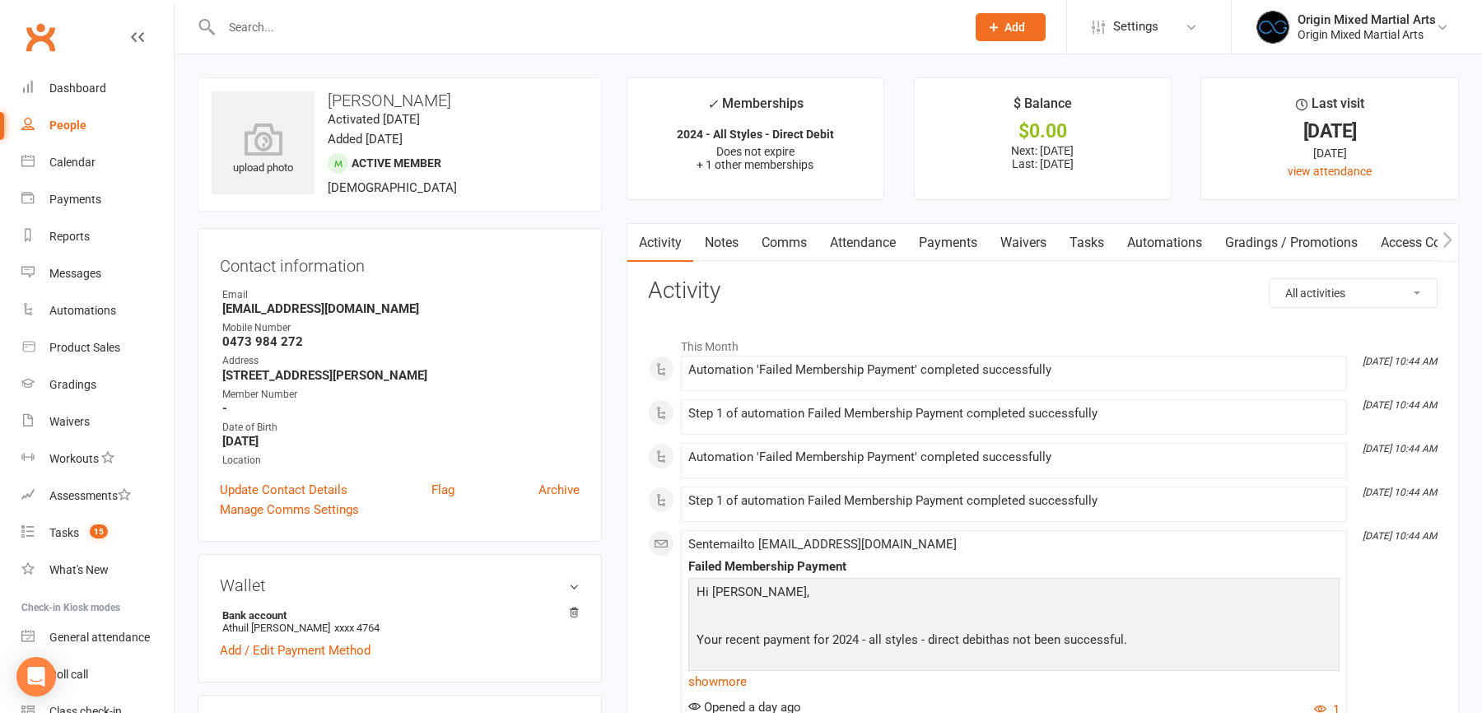
click at [972, 231] on link "Payments" at bounding box center [947, 243] width 81 height 38
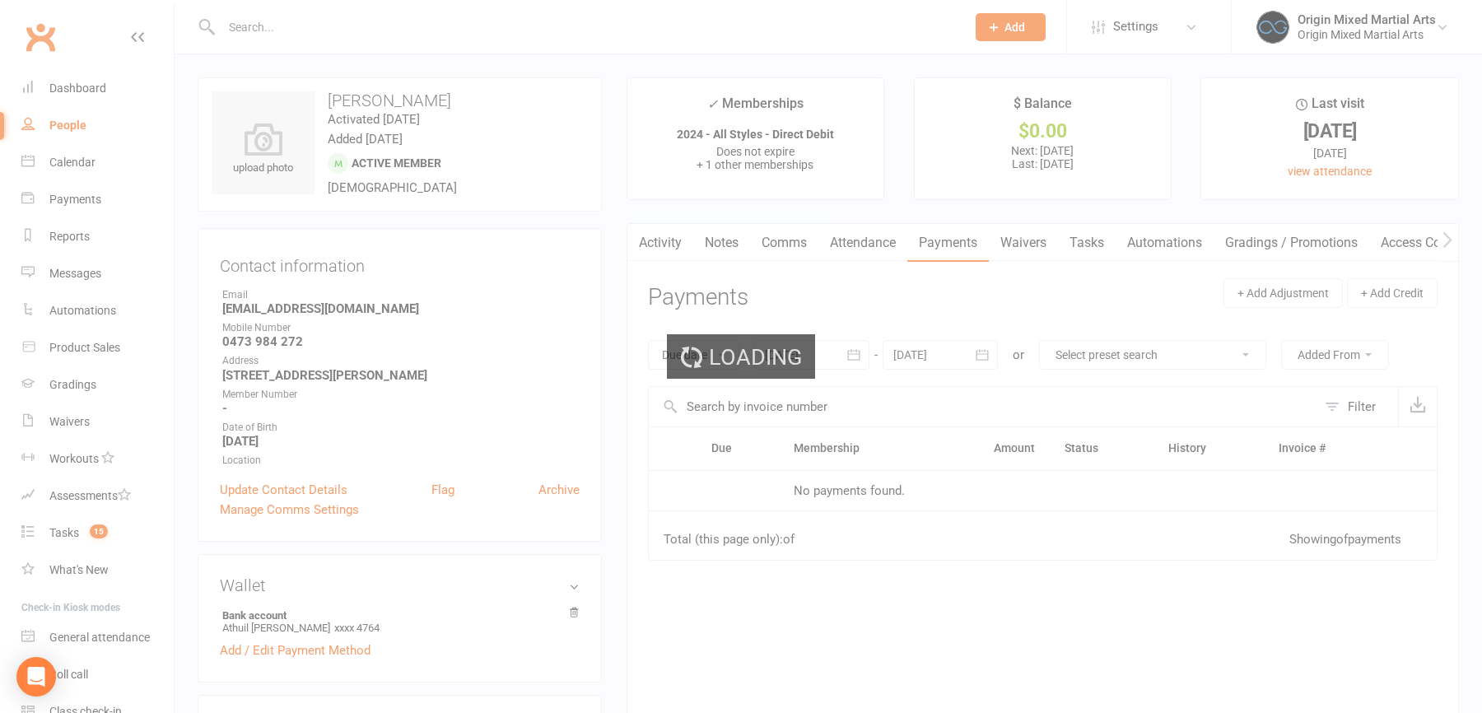
scroll to position [412, 0]
